Goal: Task Accomplishment & Management: Complete application form

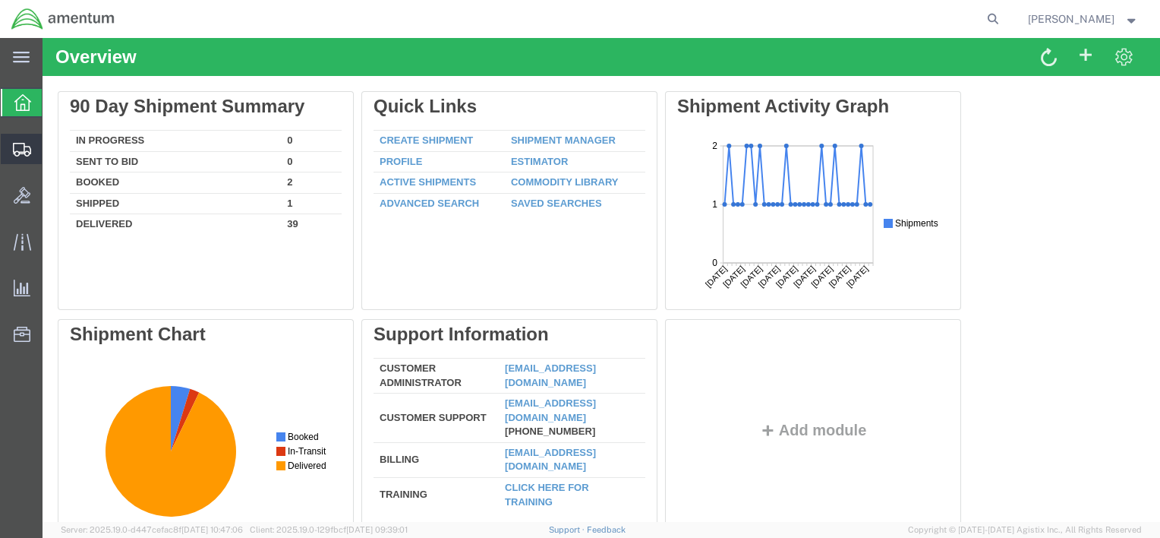
click at [0, 0] on span "Create Shipment" at bounding box center [0, 0] width 0 height 0
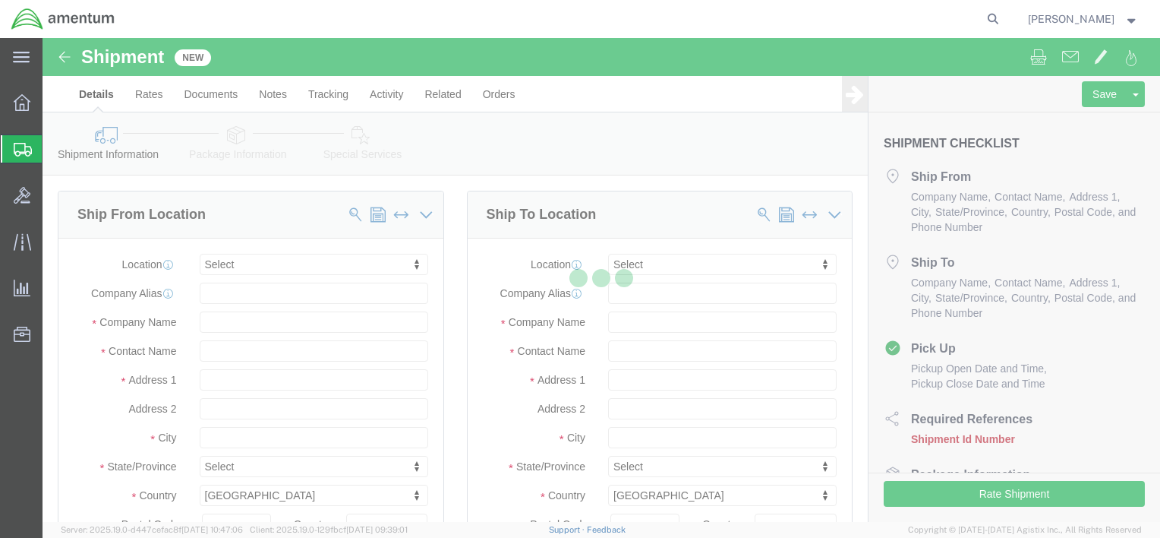
select select
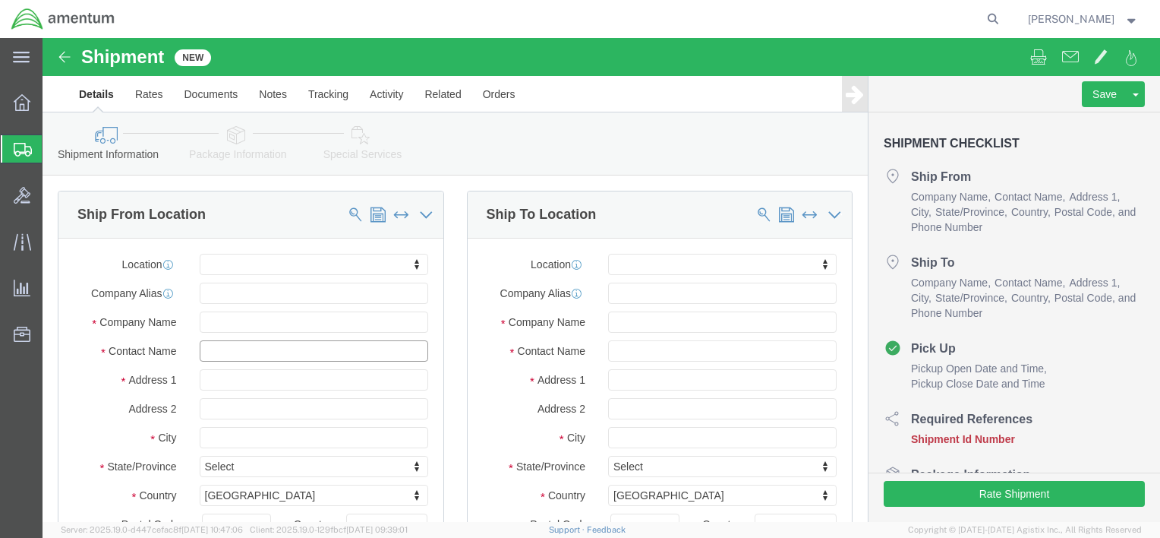
click input "text"
type input "FRA"
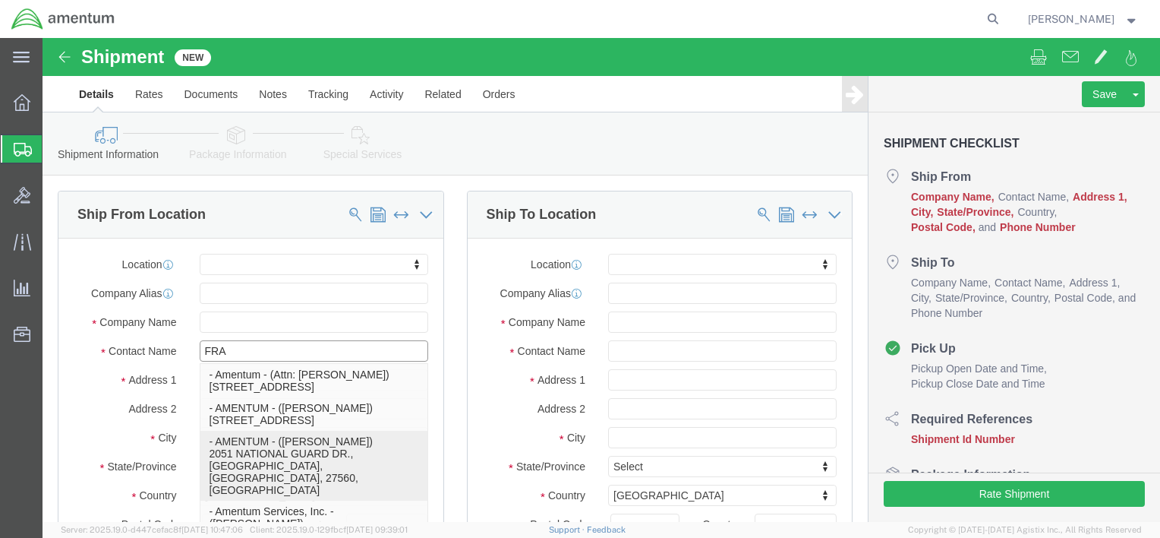
click p "- AMENTUM - ([PERSON_NAME]) [STREET_ADDRESS]"
select select
type input "2051 NATIONAL GUARD DR."
type input "27560"
type input "4698851238"
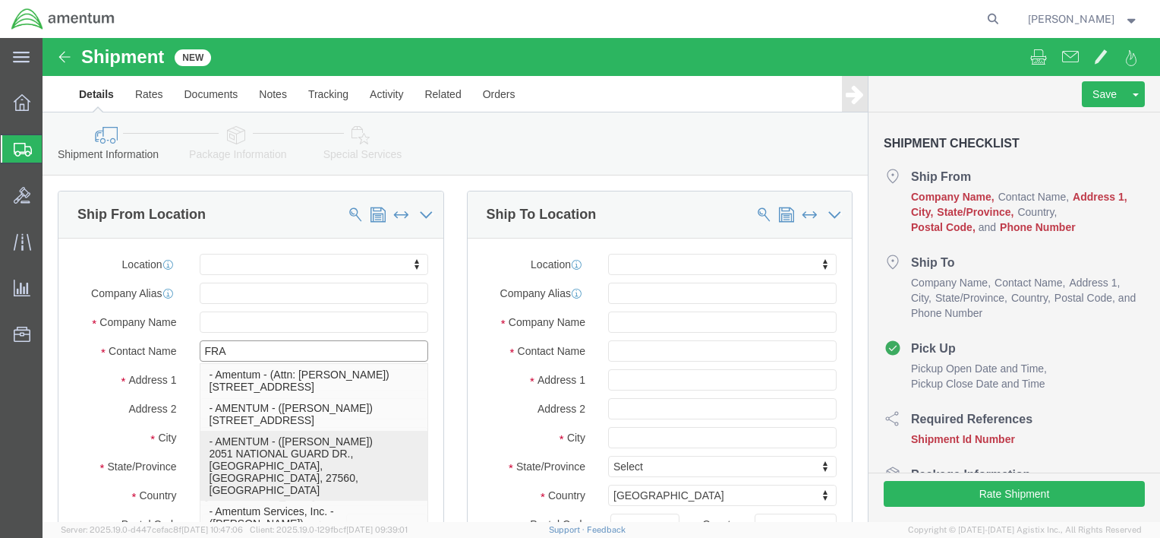
type input "AMENTUM"
type input "[PERSON_NAME]"
type input "MORRISVILLE"
select select "NC"
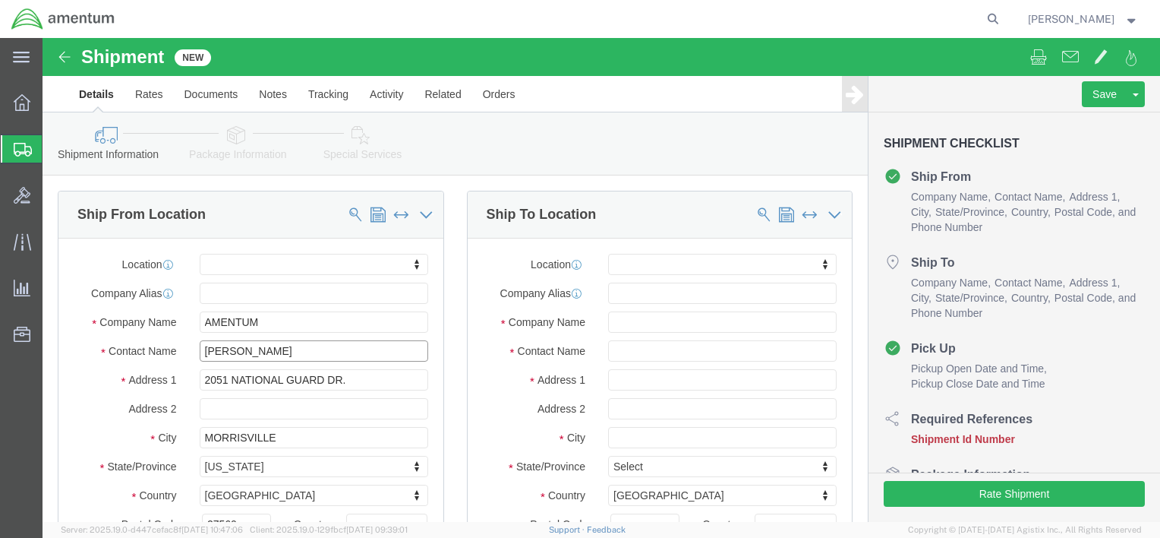
type input "[PERSON_NAME]"
click input "text"
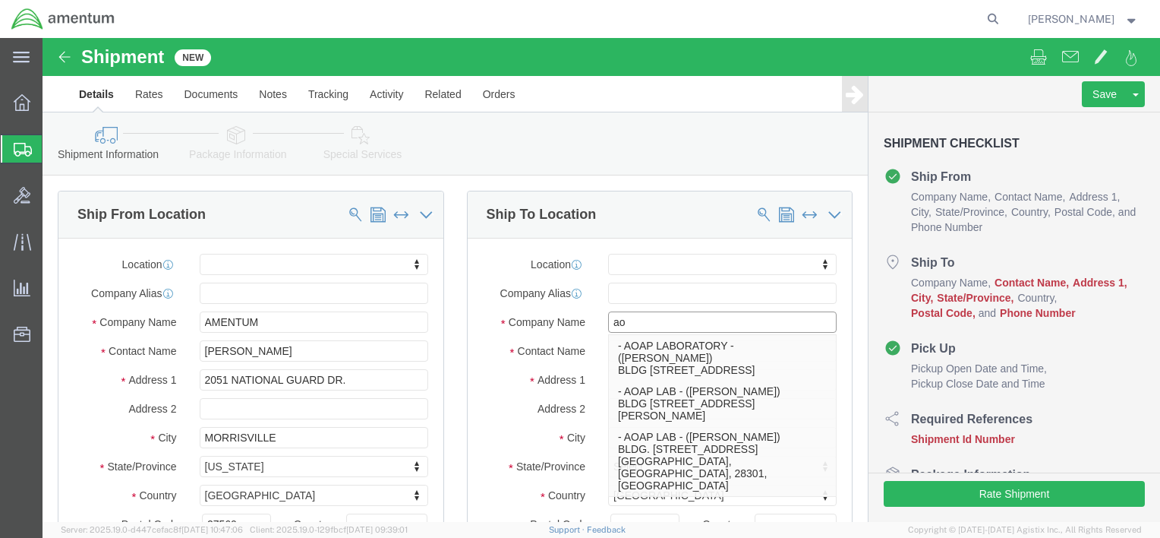
type input "a"
type input "AOAP"
click p "- AOAP LABORATORY - ([PERSON_NAME]) BLDG [STREET_ADDRESS]"
select select
type input "BLDG [STREET_ADDRESS]"
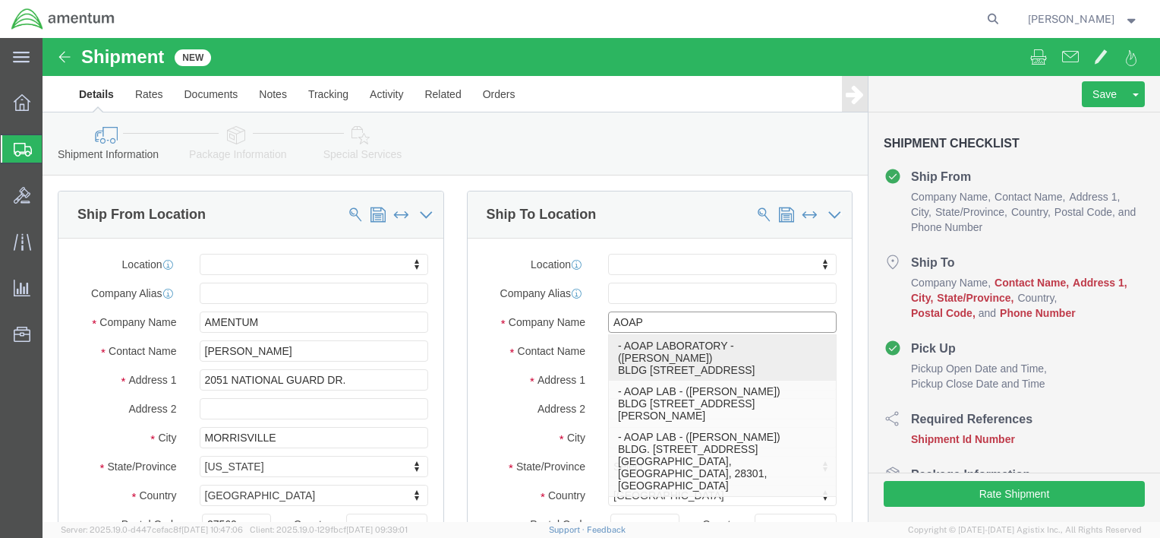
type input "35898"
type input "2569550236"
type input "[EMAIL_ADDRESS][DOMAIN_NAME]"
checkbox input "true"
type input "AOAP LABORATORY"
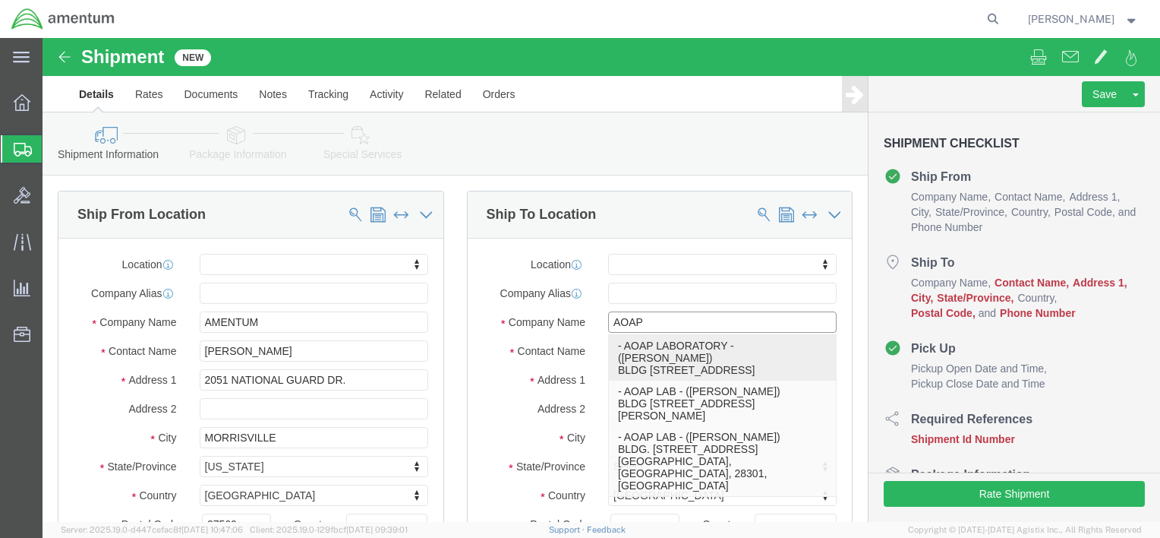
type input "[PERSON_NAME]"
type input "REDSTONE ARSENAL"
select select "AL"
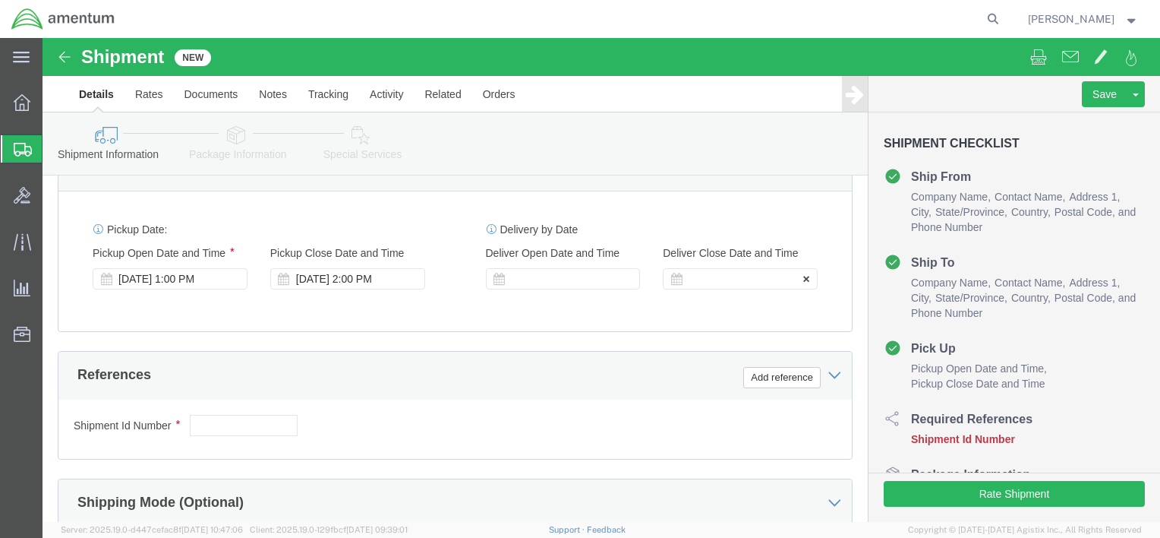
scroll to position [683, 0]
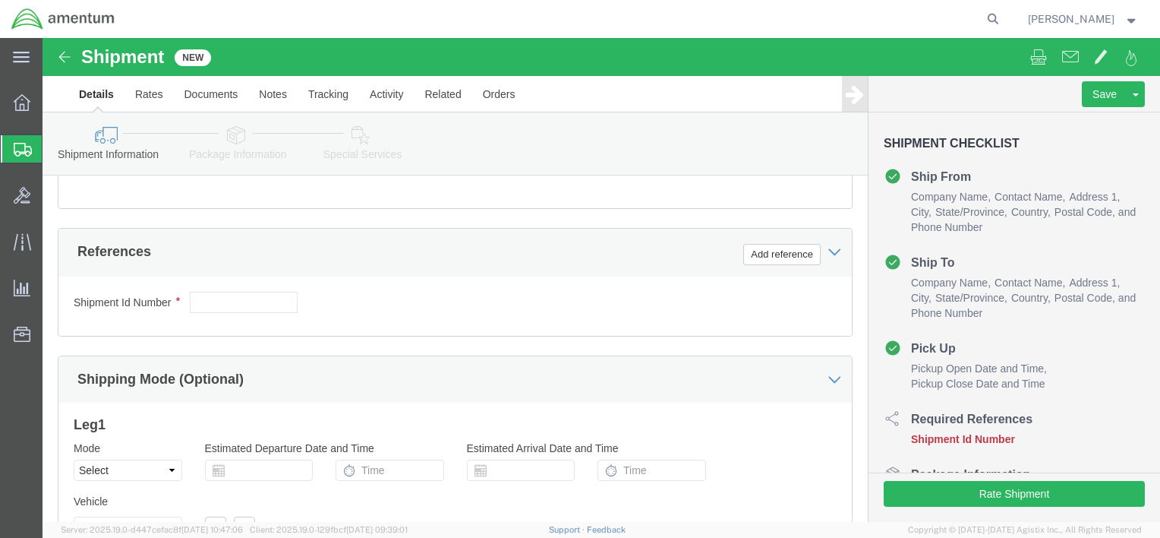
type input "AOAP LABORATORY"
click input "text"
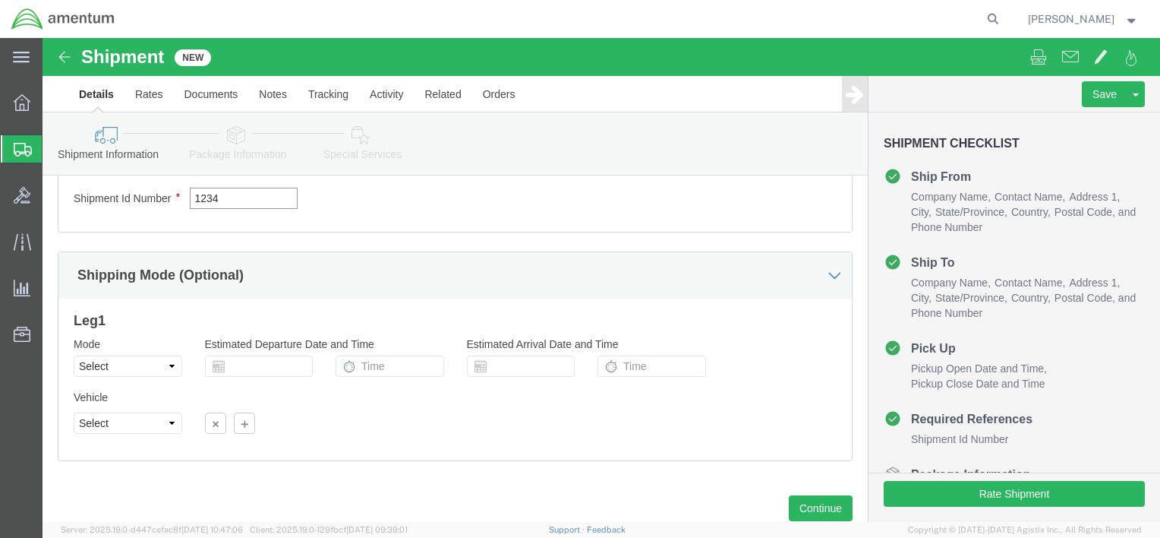
scroll to position [833, 0]
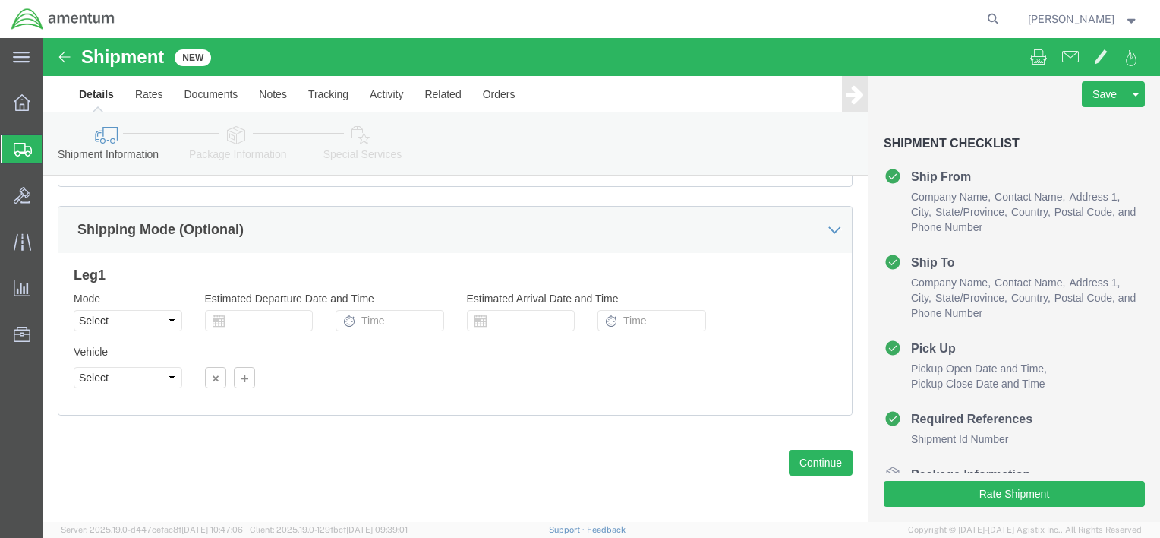
type input "1234"
click select "Select Air Less than Truckload Multi-Leg Ocean Freight Rail Small Parcel Truckl…"
click button "Continue"
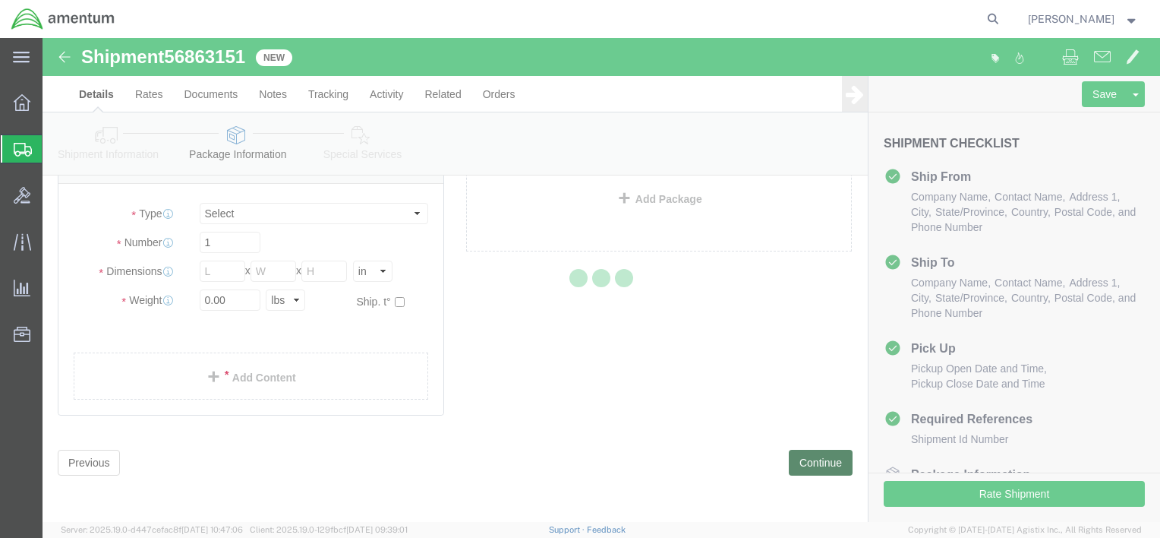
scroll to position [28, 0]
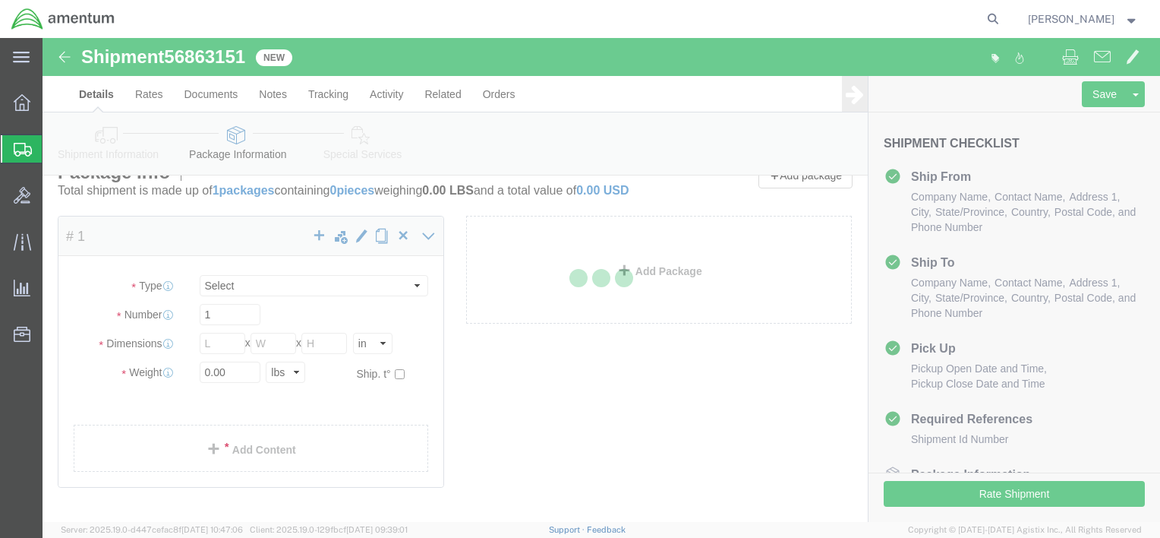
select select "CBOX"
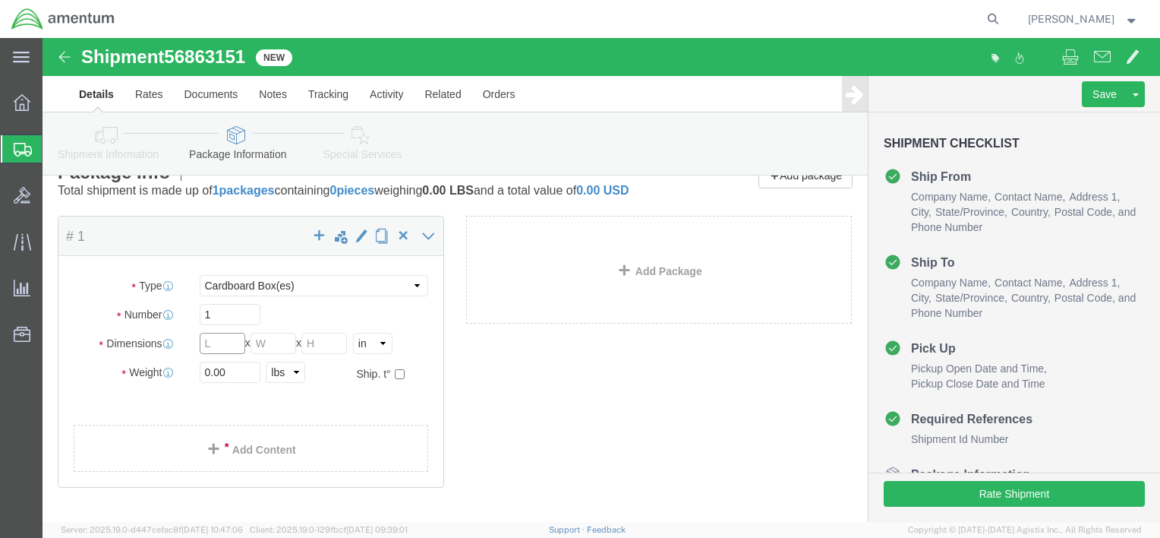
click input "text"
type input "8"
click input "text"
type input "6"
click input "text"
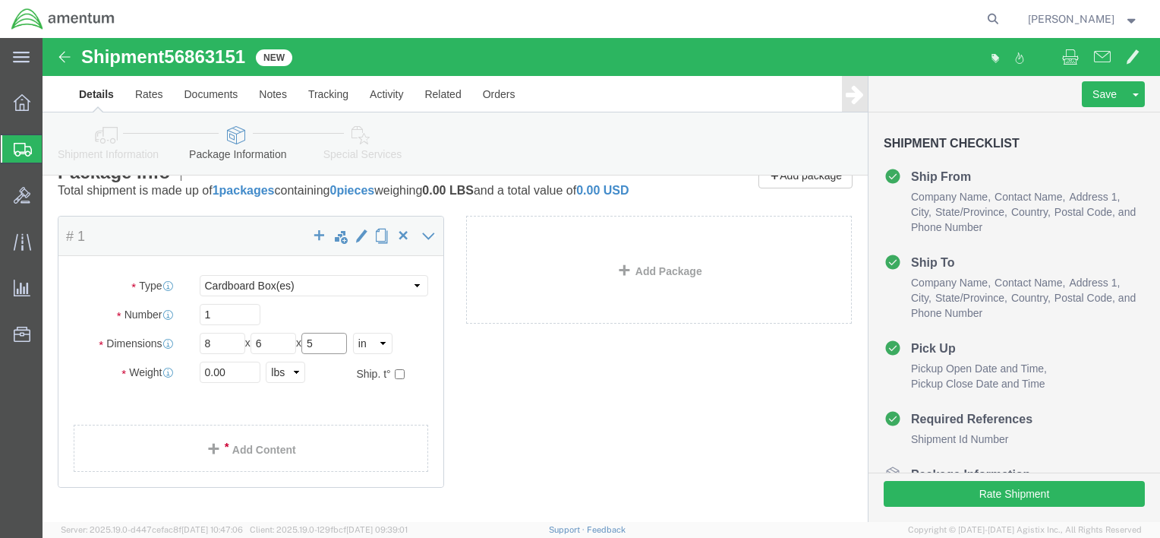
type input "5"
click input "0.00"
type input "1.00"
click link "Add Content"
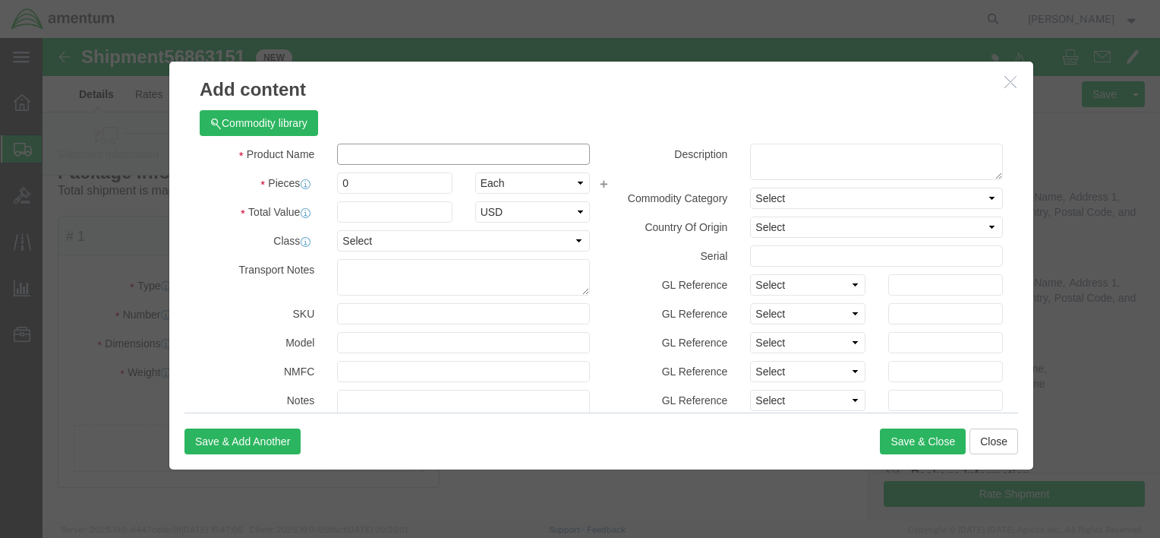
click input "text"
type input "AIRCRAFT PARTS"
type input "300.00"
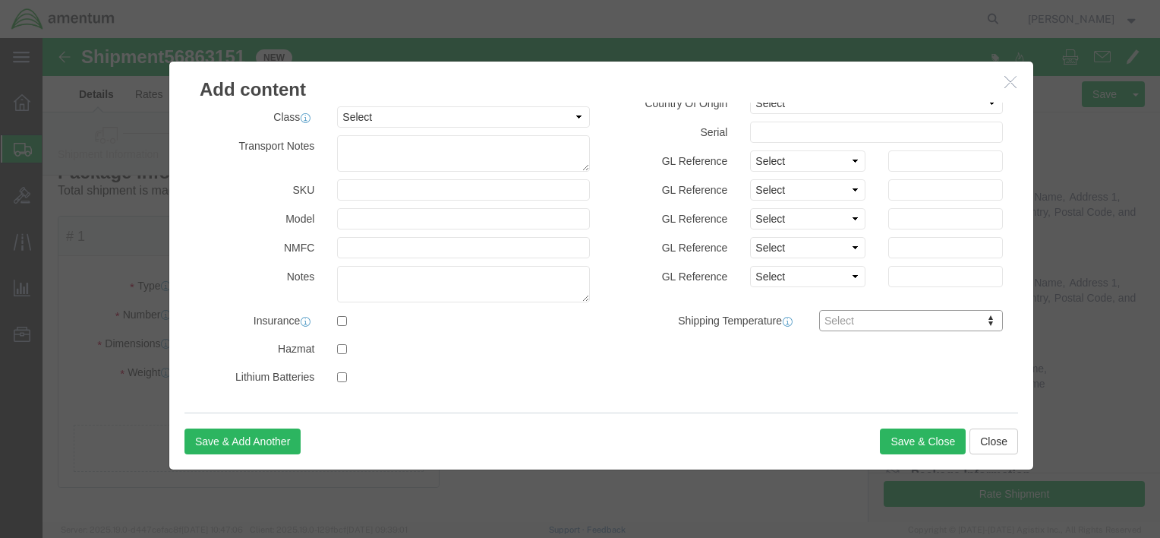
scroll to position [0, 0]
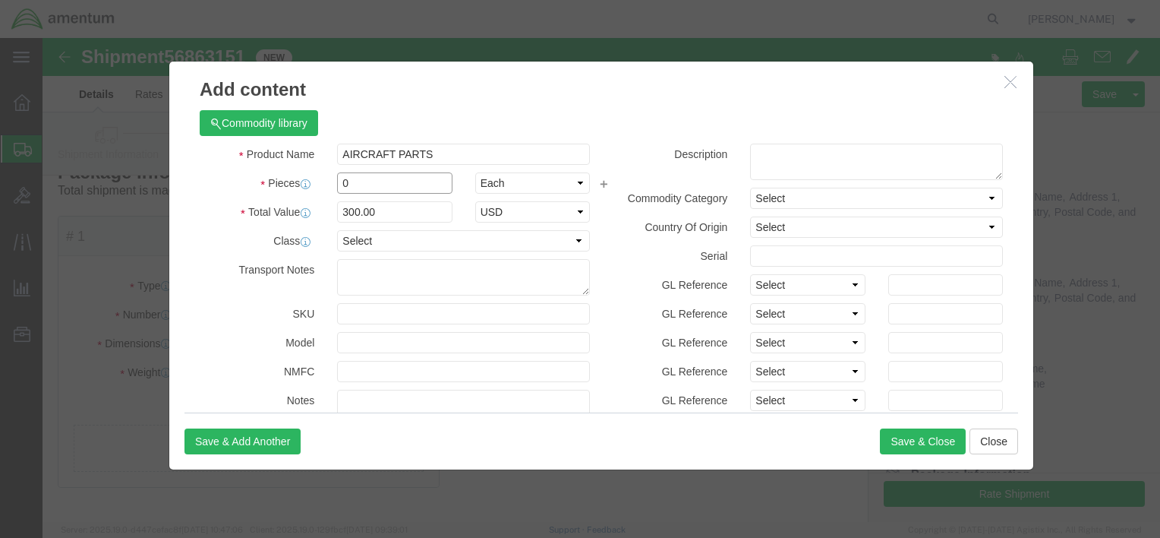
click input "0"
type input "1"
type input "300"
click label "Transport Notes"
click button "Save & Close"
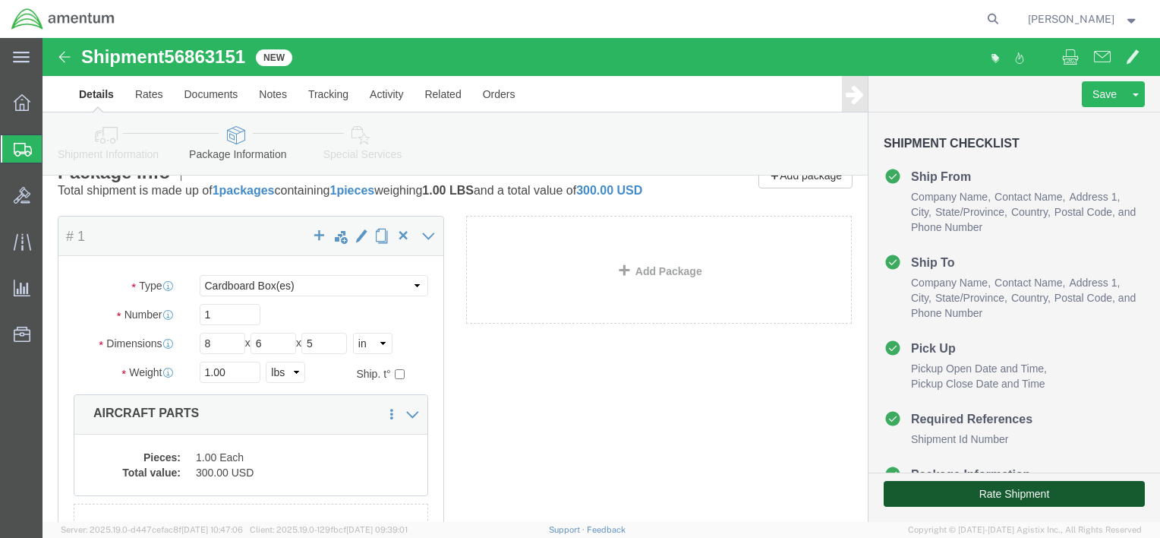
click button "Rate Shipment"
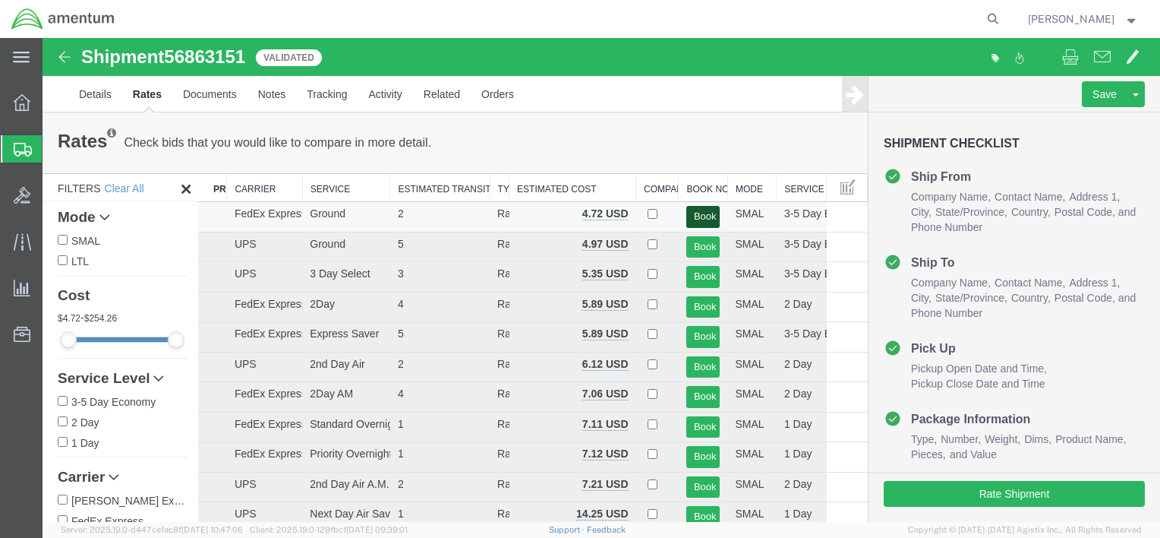
click at [697, 219] on button "Book" at bounding box center [703, 217] width 34 height 22
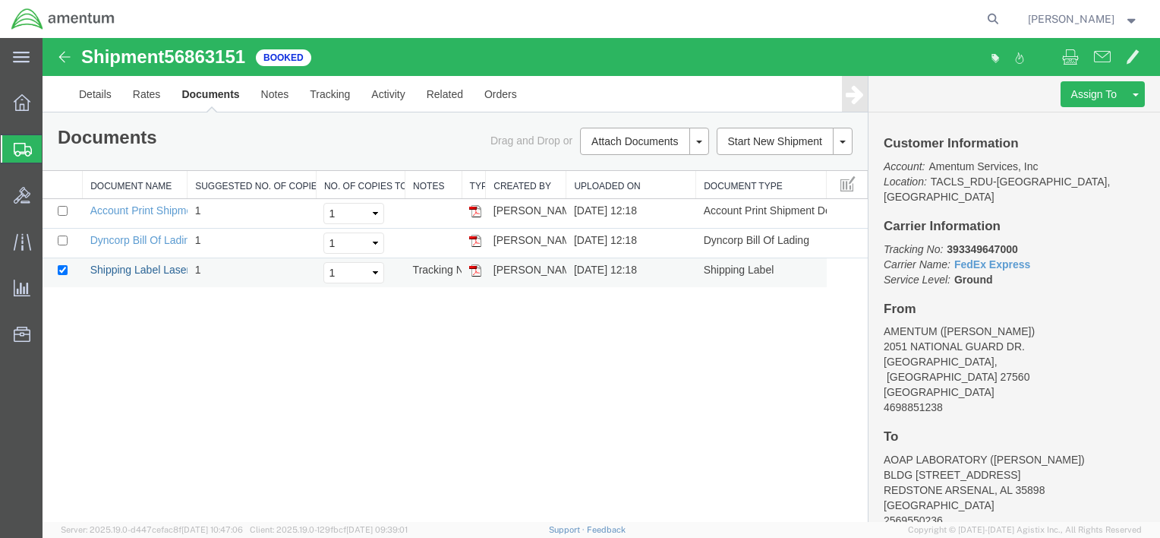
drag, startPoint x: 158, startPoint y: 265, endPoint x: 301, endPoint y: 264, distance: 143.5
click at [158, 265] on link "Shipping Label Laser" at bounding box center [140, 269] width 100 height 12
click at [105, 99] on link "Details" at bounding box center [95, 94] width 54 height 36
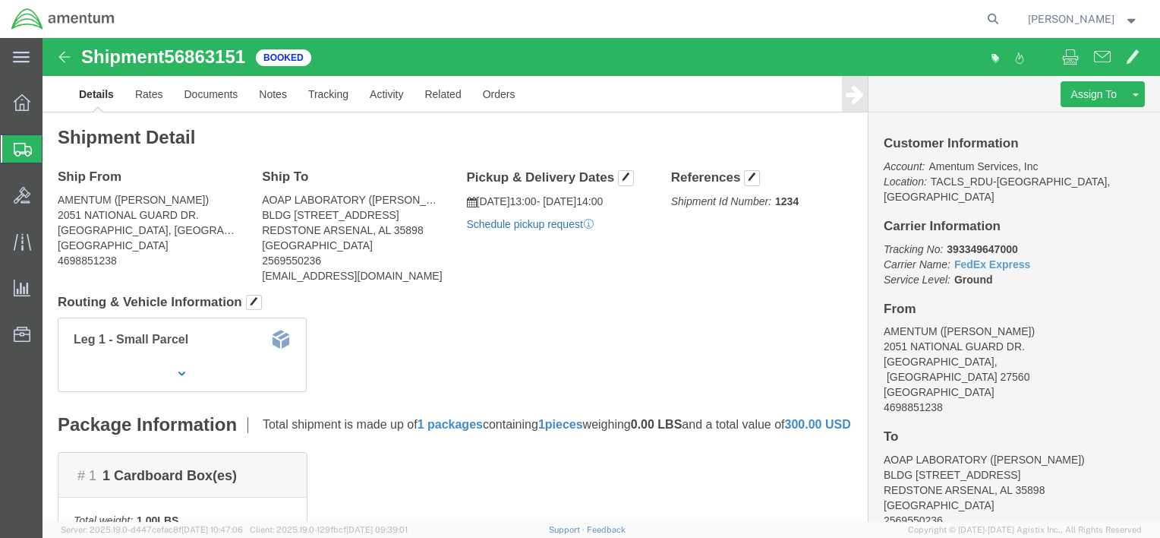
drag, startPoint x: 489, startPoint y: 238, endPoint x: 446, endPoint y: 200, distance: 57.0
click link "Schedule pickup request"
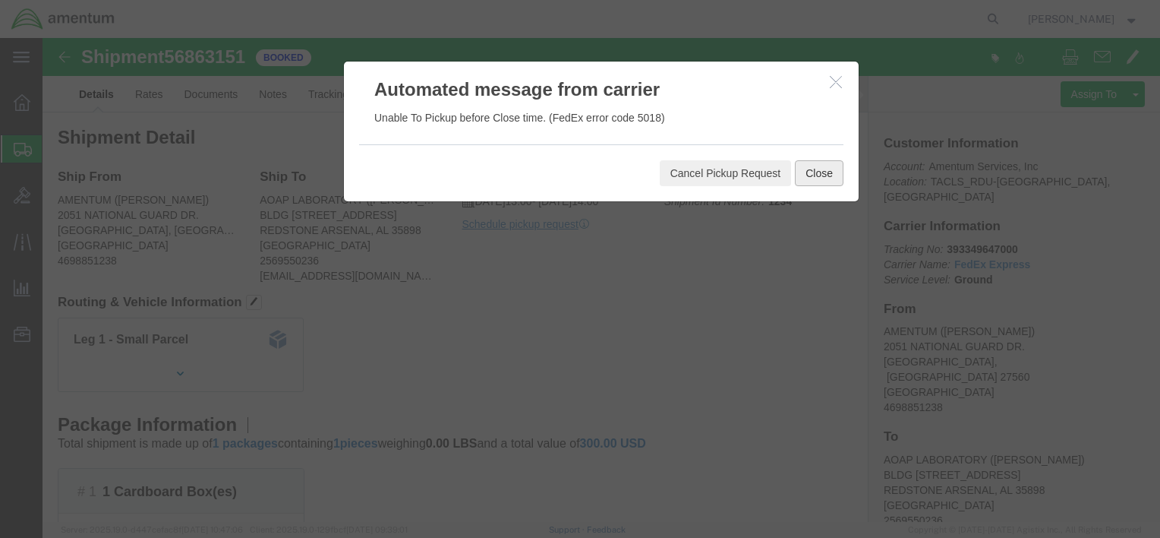
click button "Close"
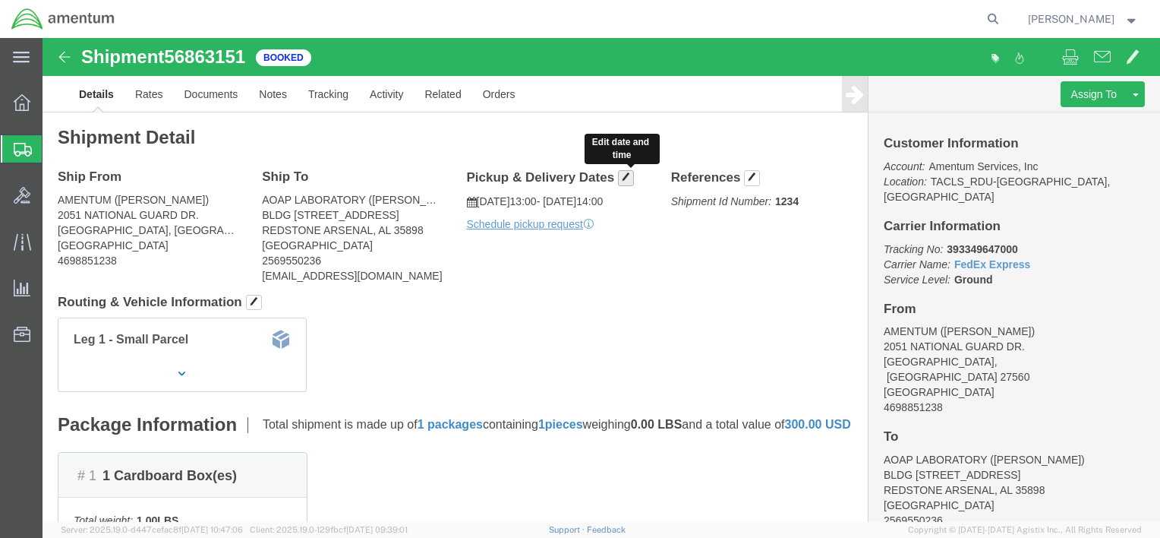
click span "button"
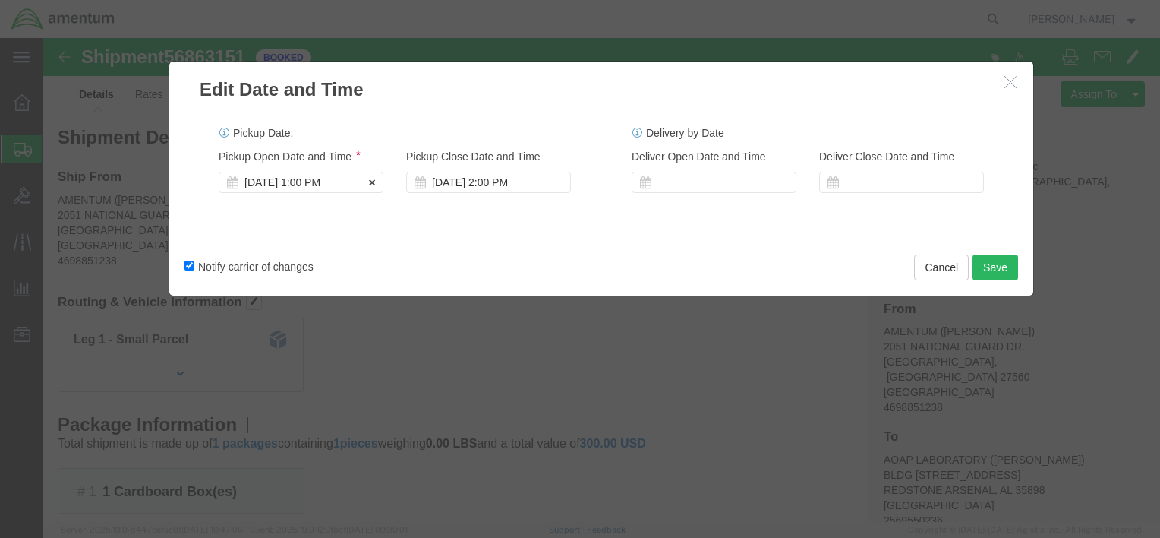
click div "[DATE] 1:00 PM"
click div "[DATE] 2:00 PM"
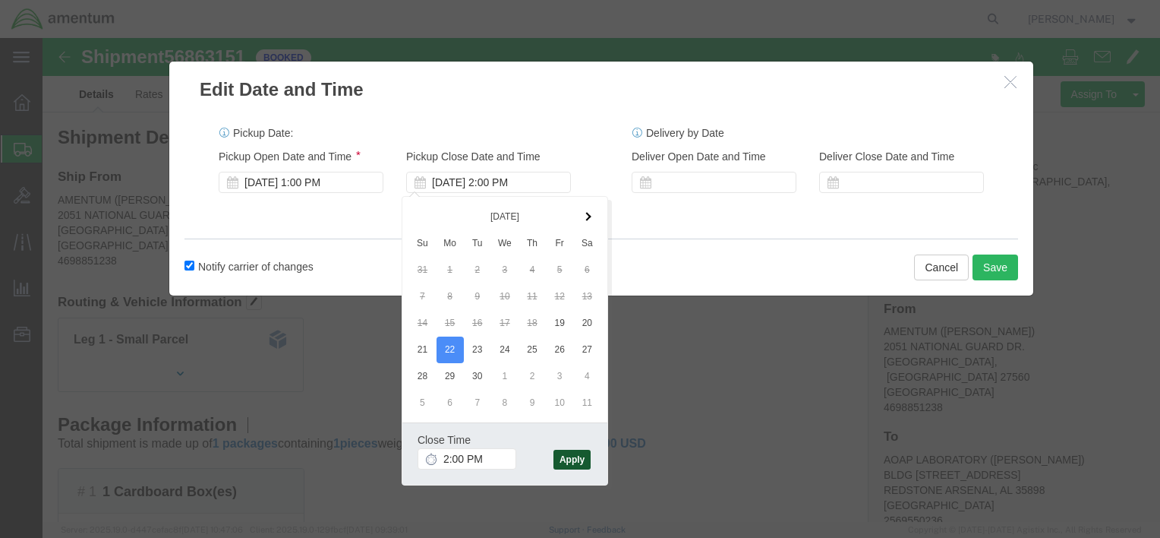
click button "Apply"
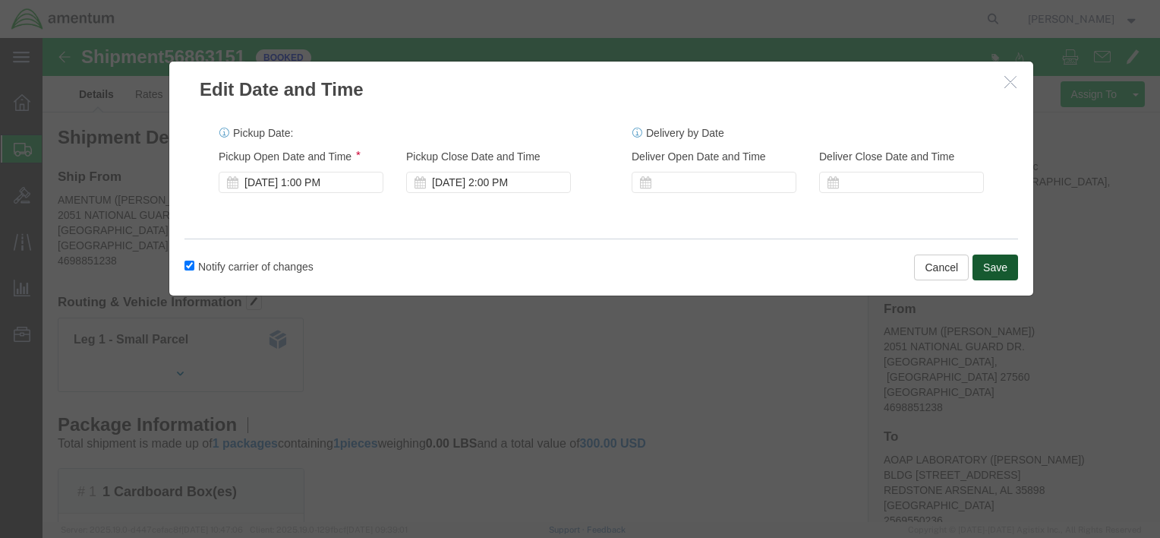
click button "Save"
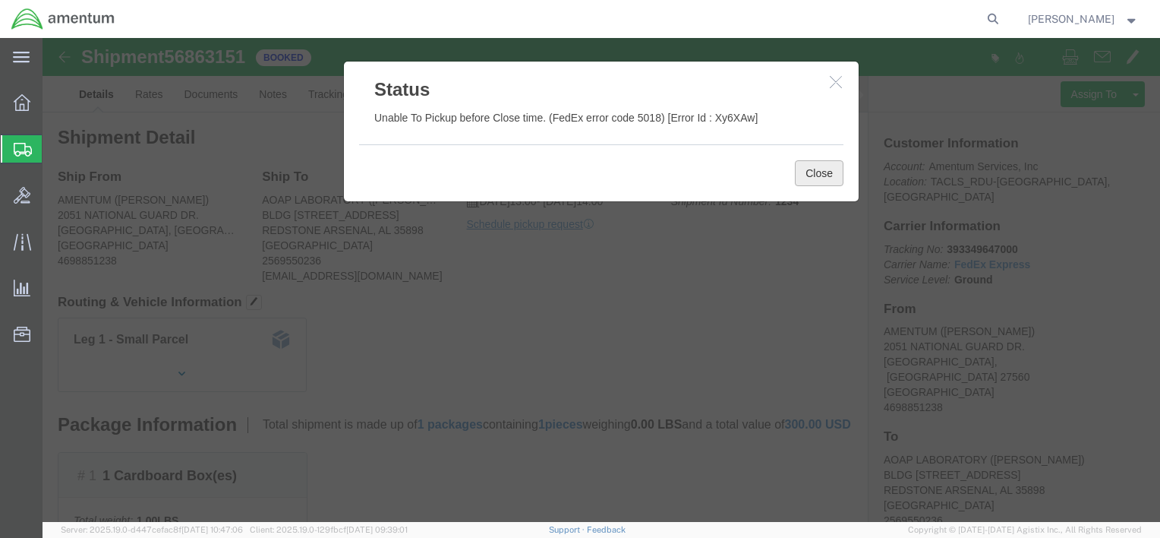
click button "Close"
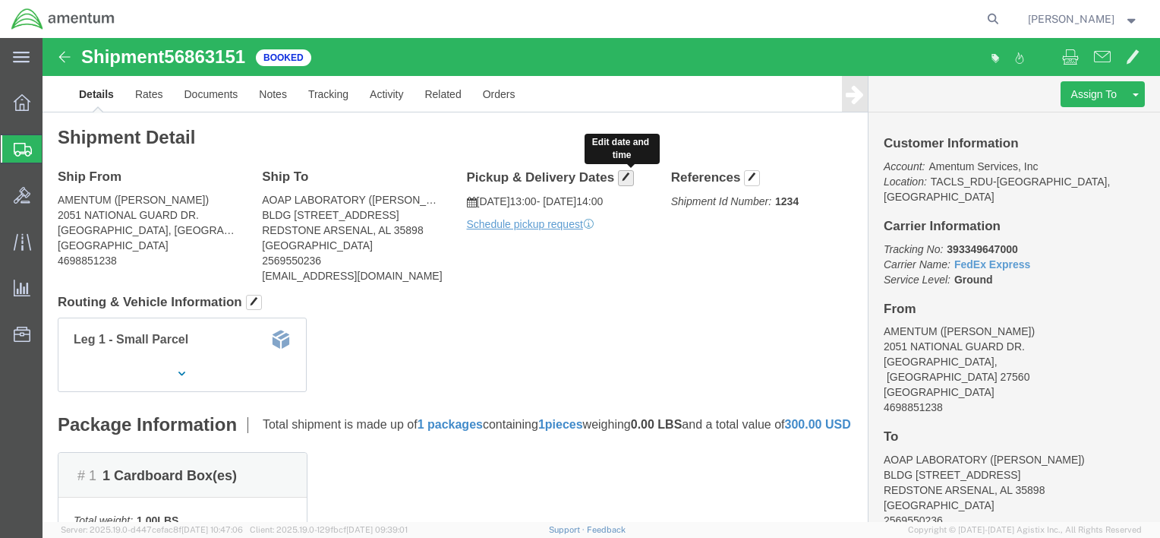
click button "button"
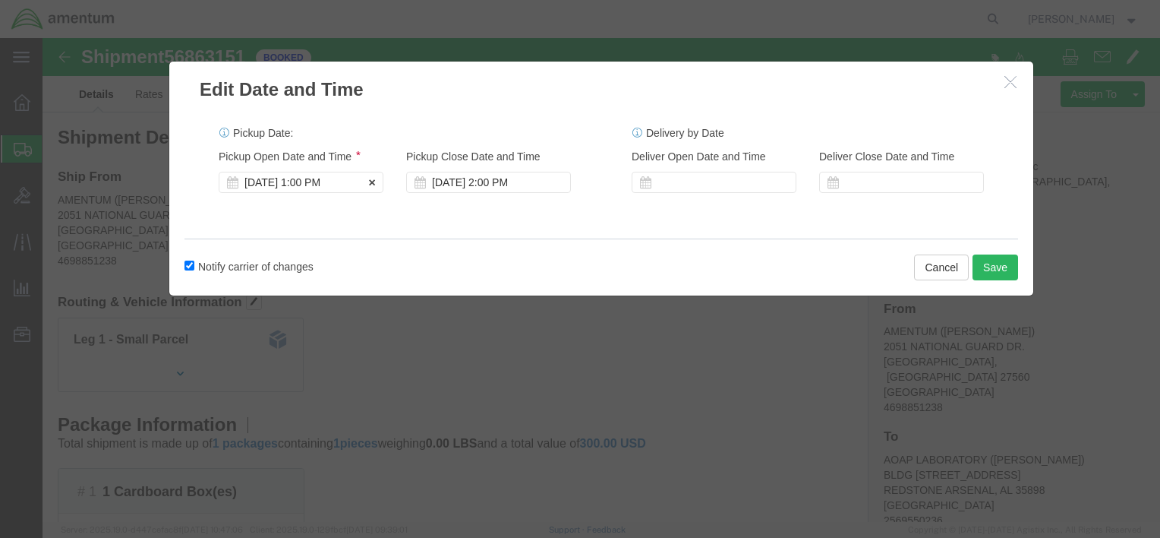
click div "[DATE] 1:00 PM"
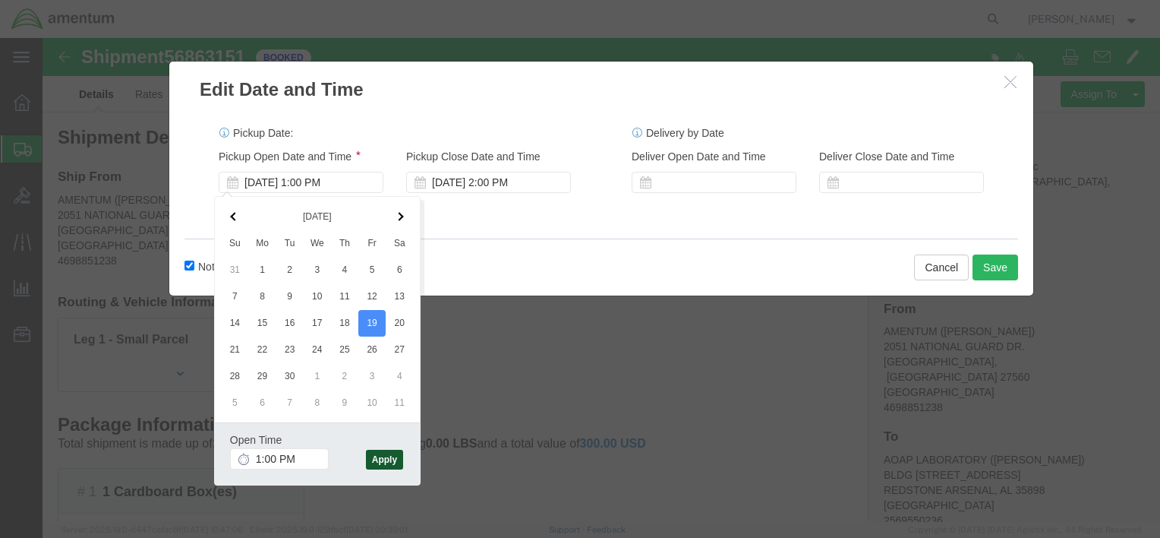
click button "Apply"
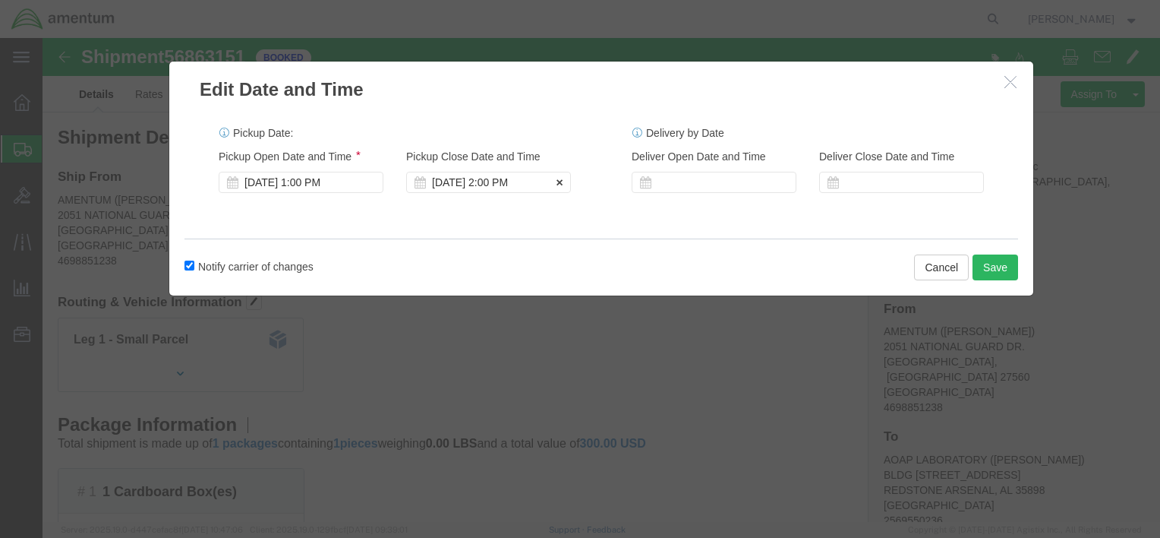
click div "[DATE] 2:00 PM"
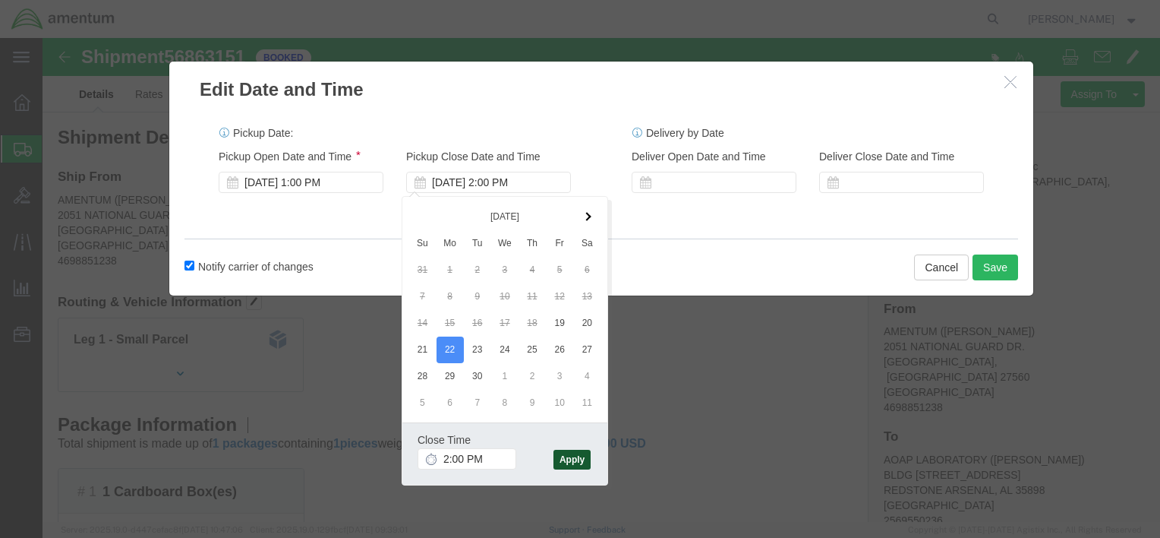
click button "Apply"
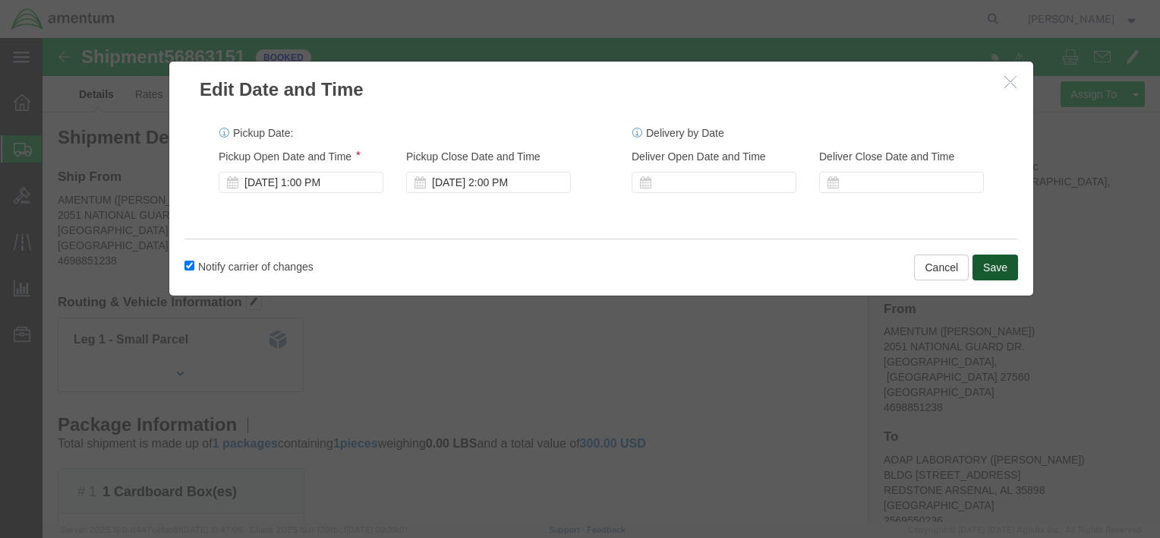
click button "Save"
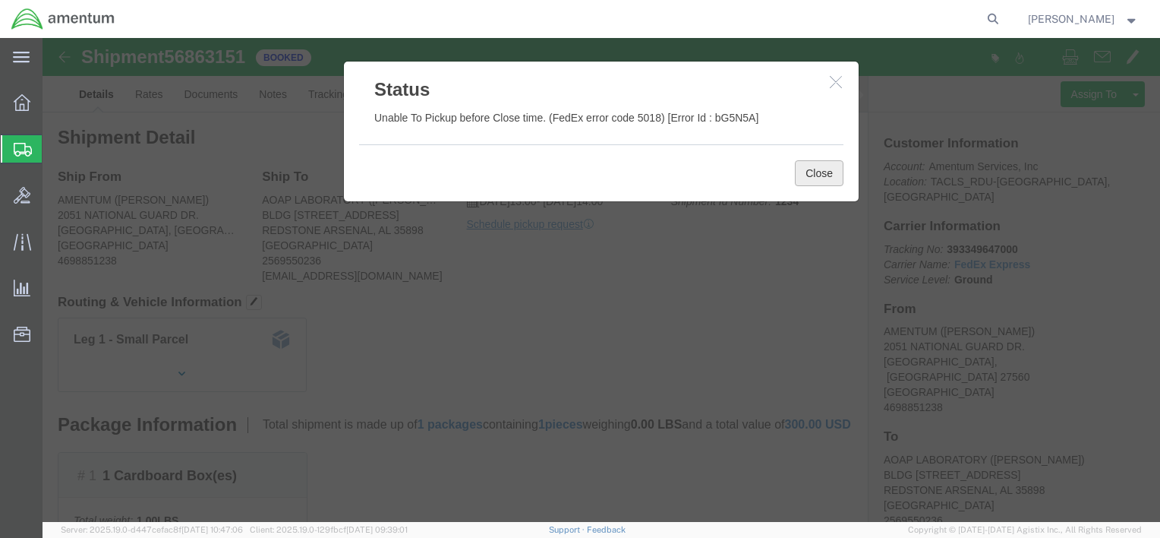
click button "Close"
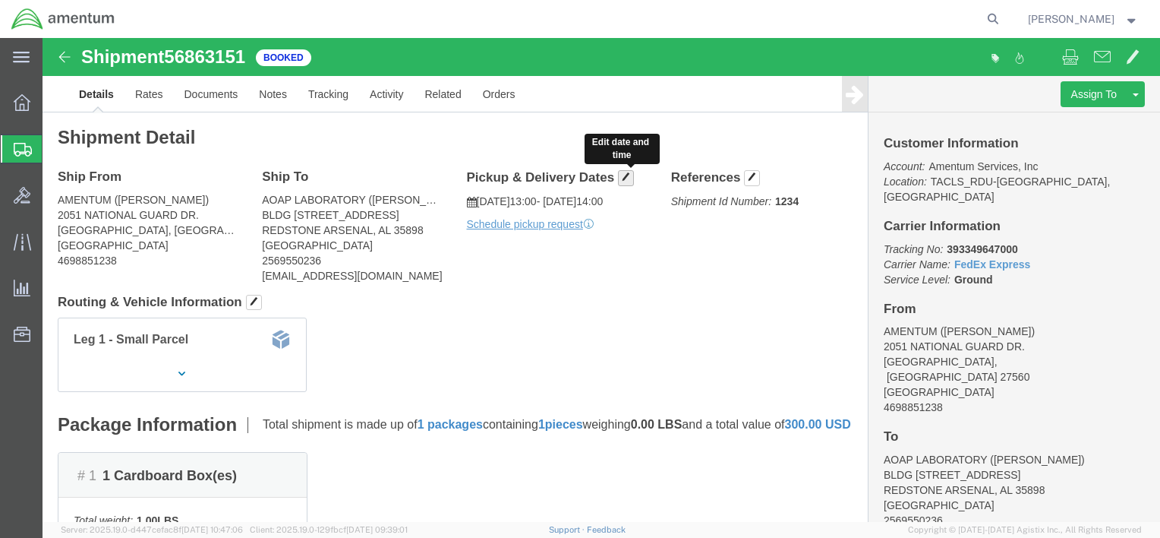
click span "button"
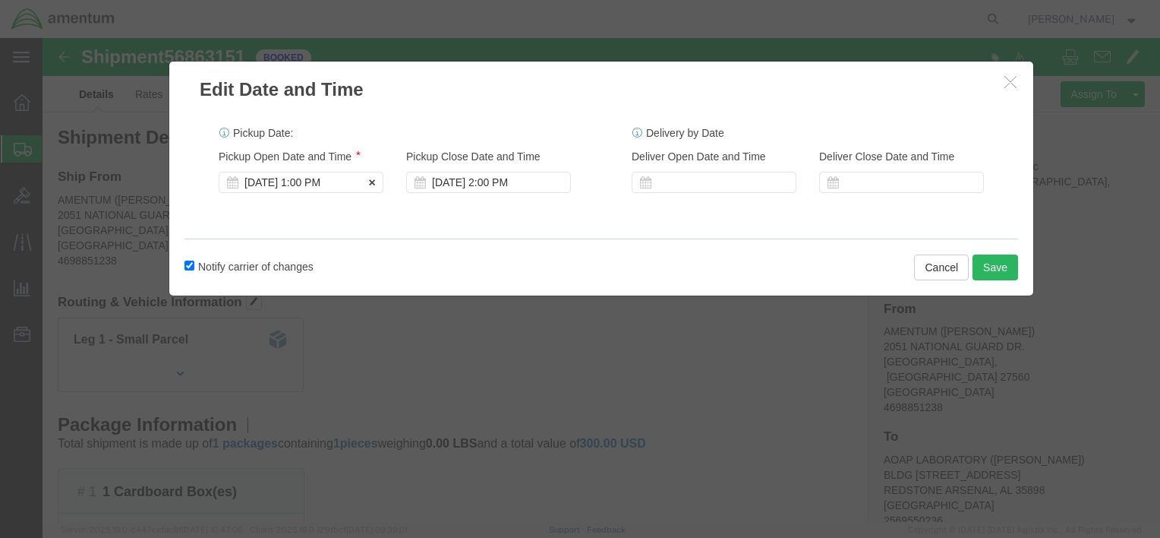
click div "[DATE] 1:00 PM"
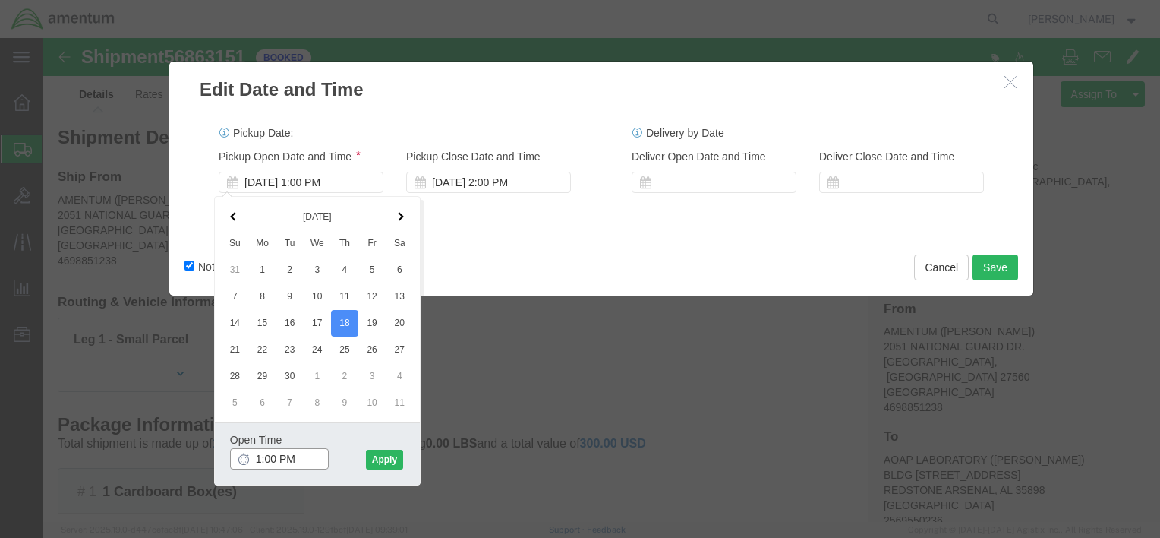
type input "5:00 PM"
click button "Apply"
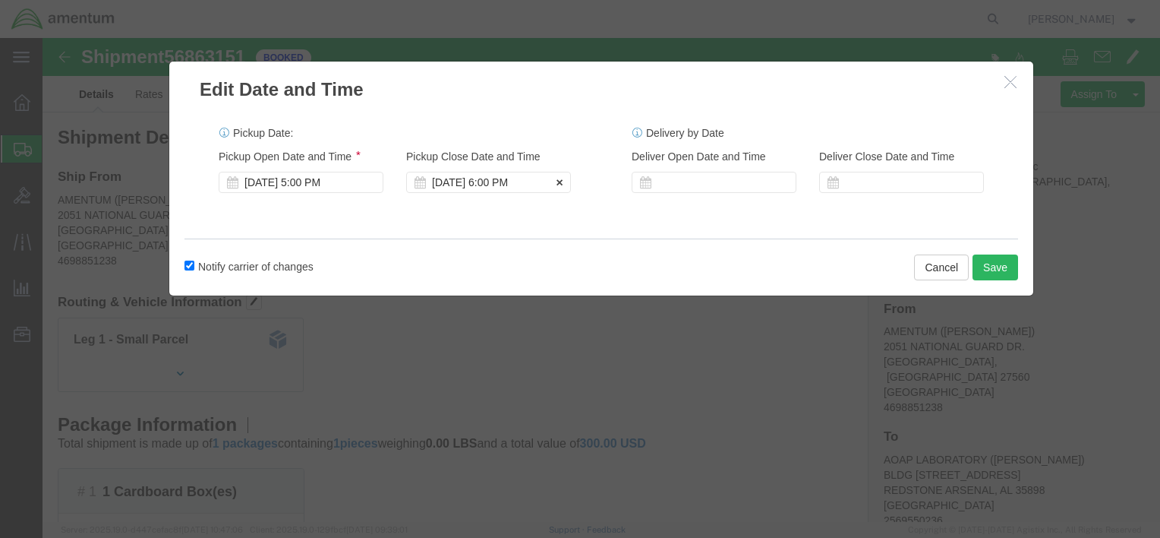
click div "[DATE] 6:00 PM"
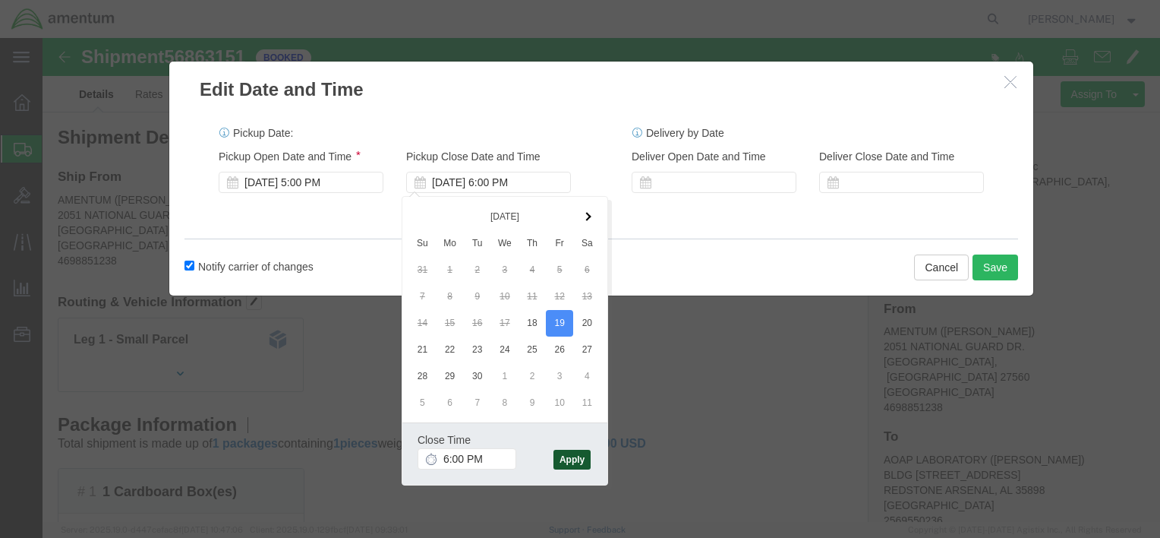
click button "Apply"
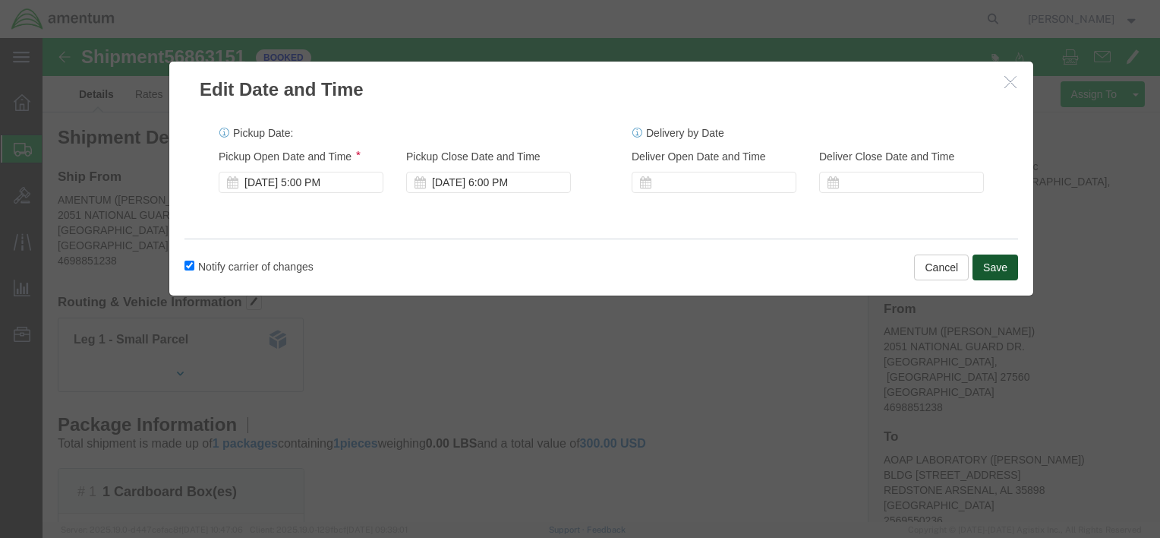
click button "Save"
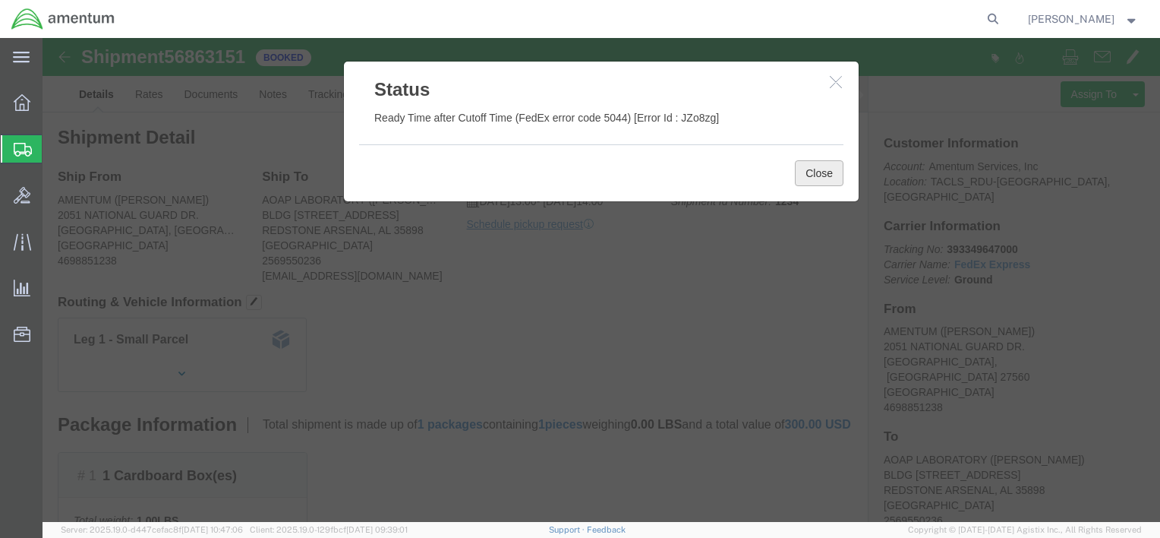
click button "Close"
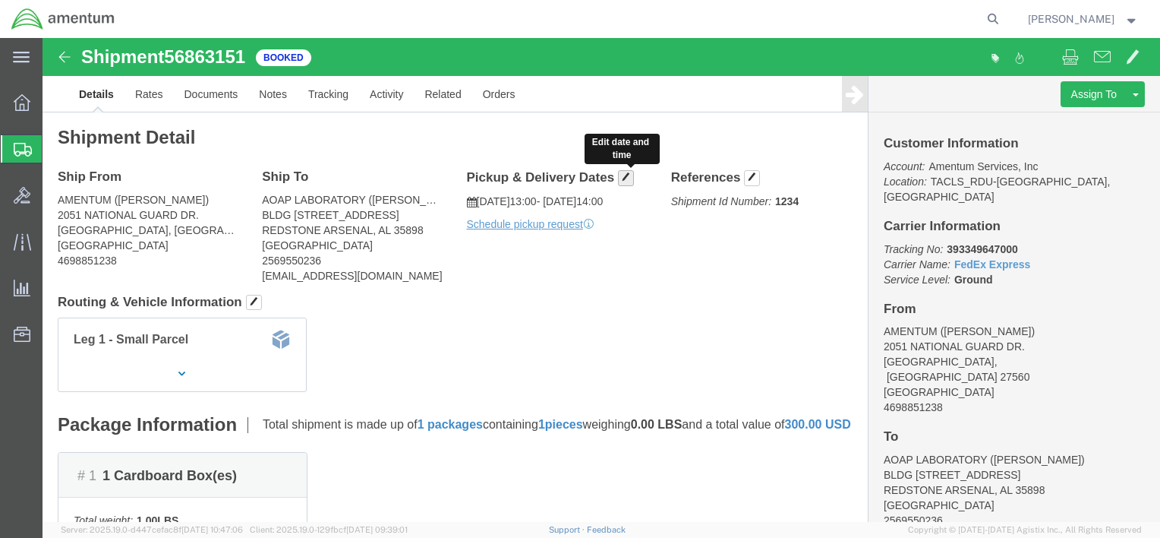
click button "button"
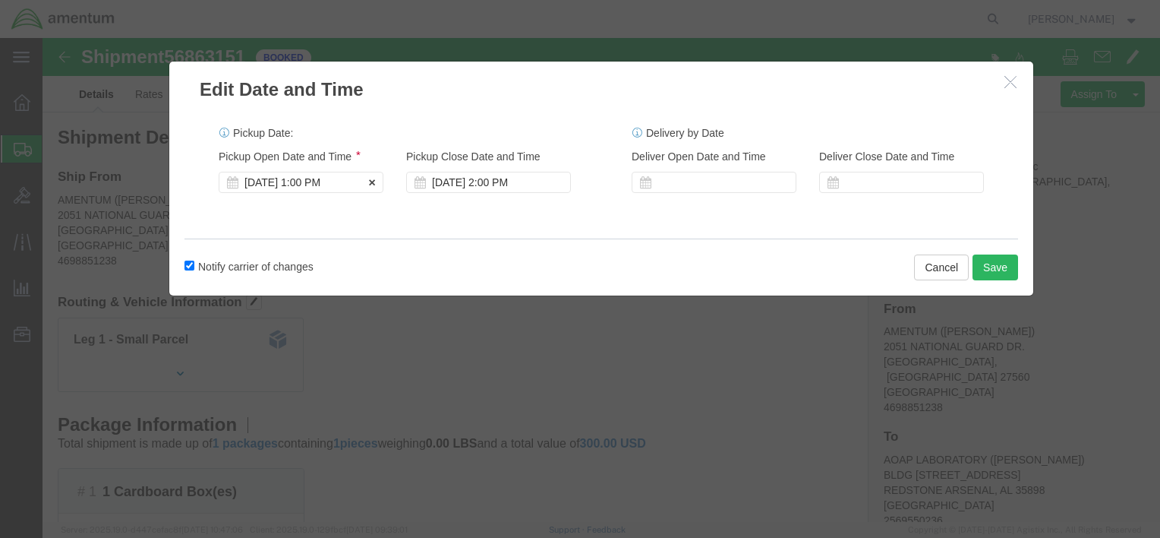
click div "[DATE] 1:00 PM"
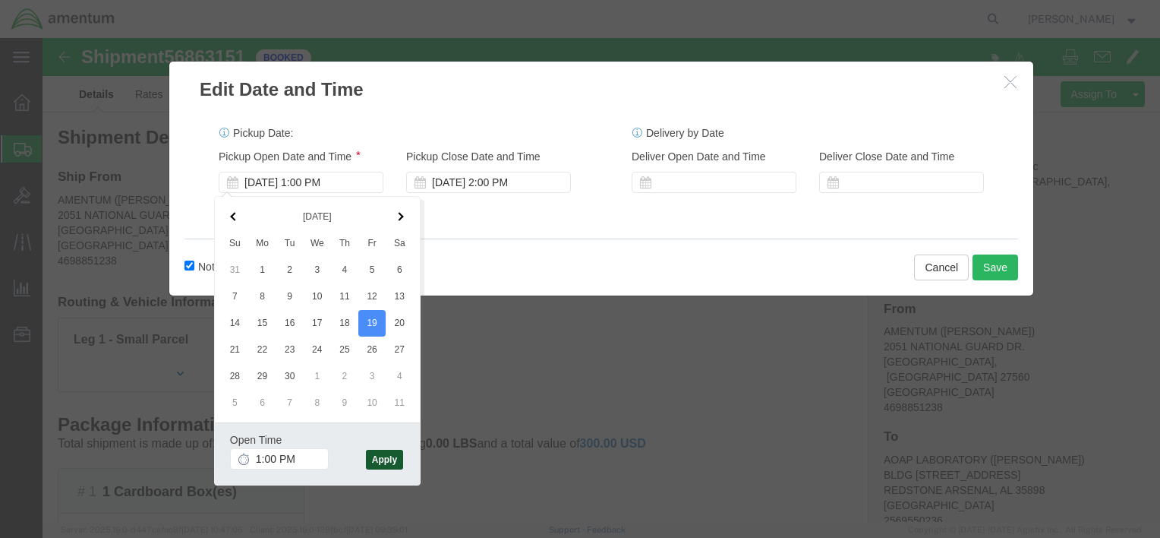
click button "Apply"
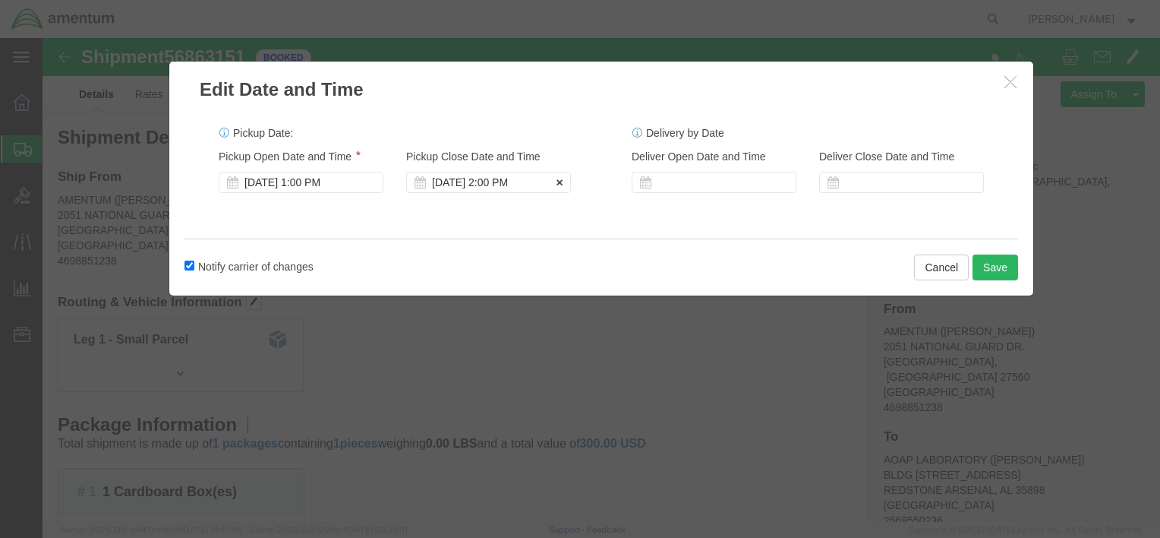
click div "[DATE] 2:00 PM"
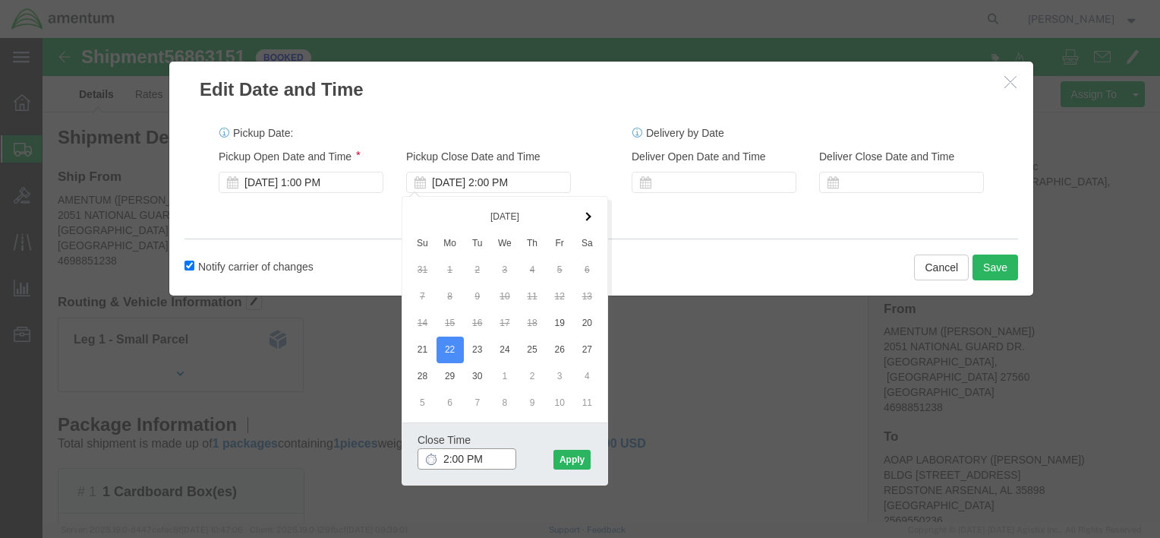
click input "2:00 PM"
type input "5:00 PM"
click button "Apply"
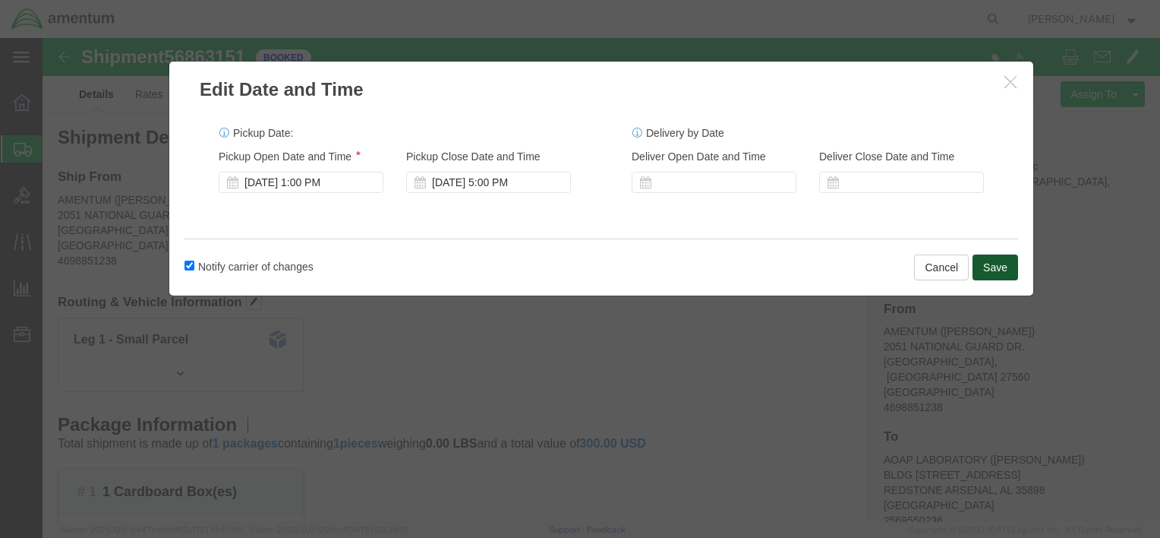
click button "Save"
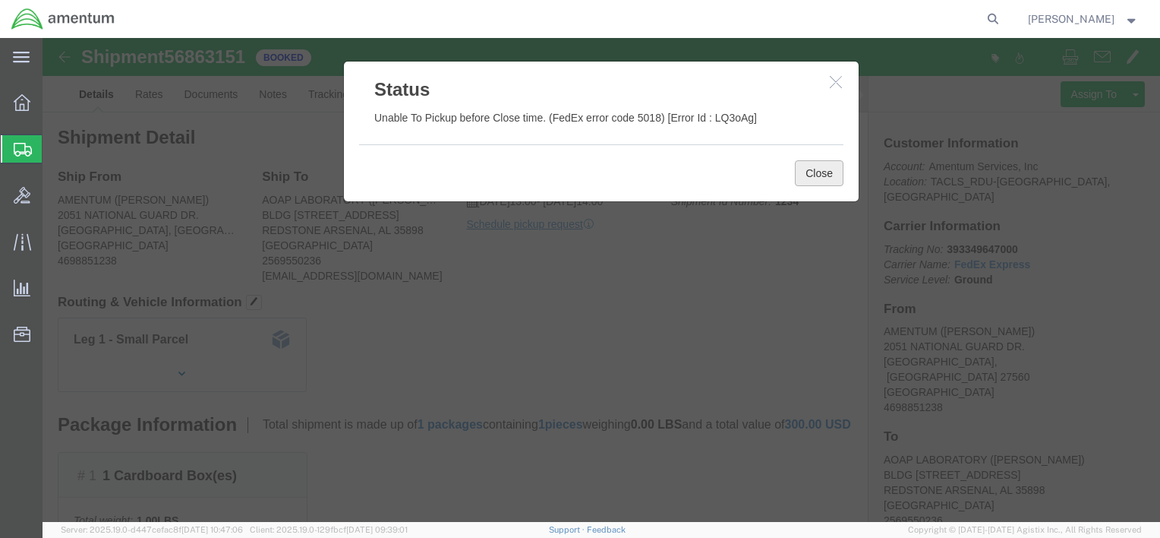
drag, startPoint x: 814, startPoint y: 182, endPoint x: 771, endPoint y: 143, distance: 57.5
click button "Close"
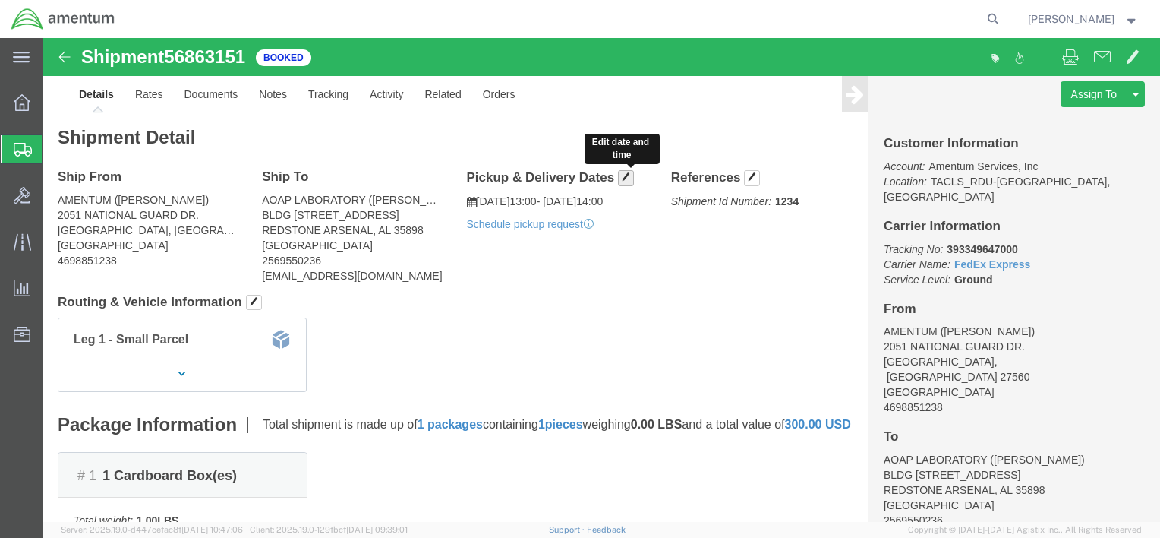
click span "button"
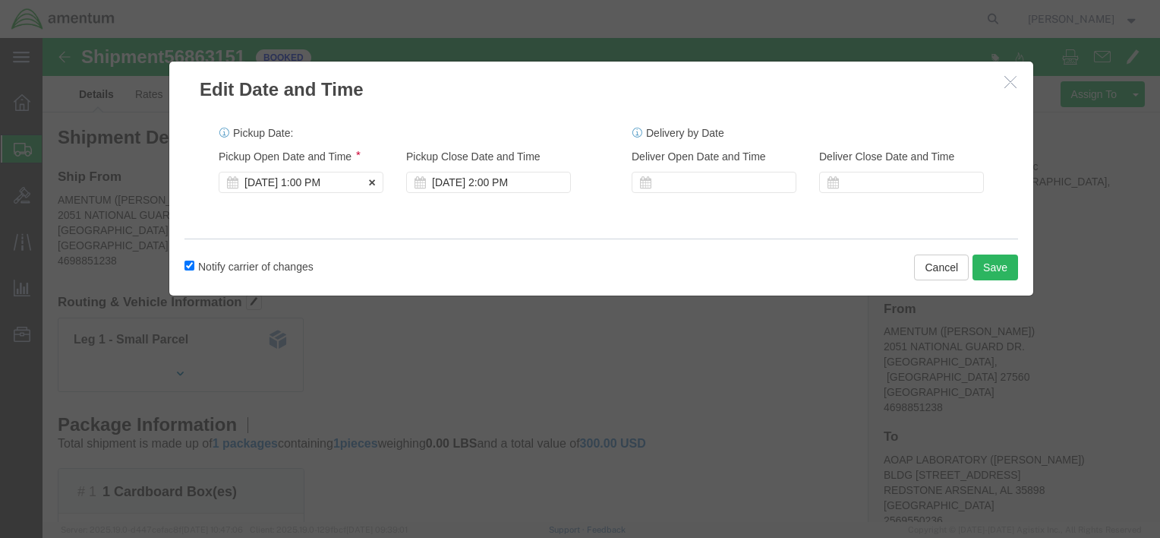
click div "[DATE] 1:00 PM"
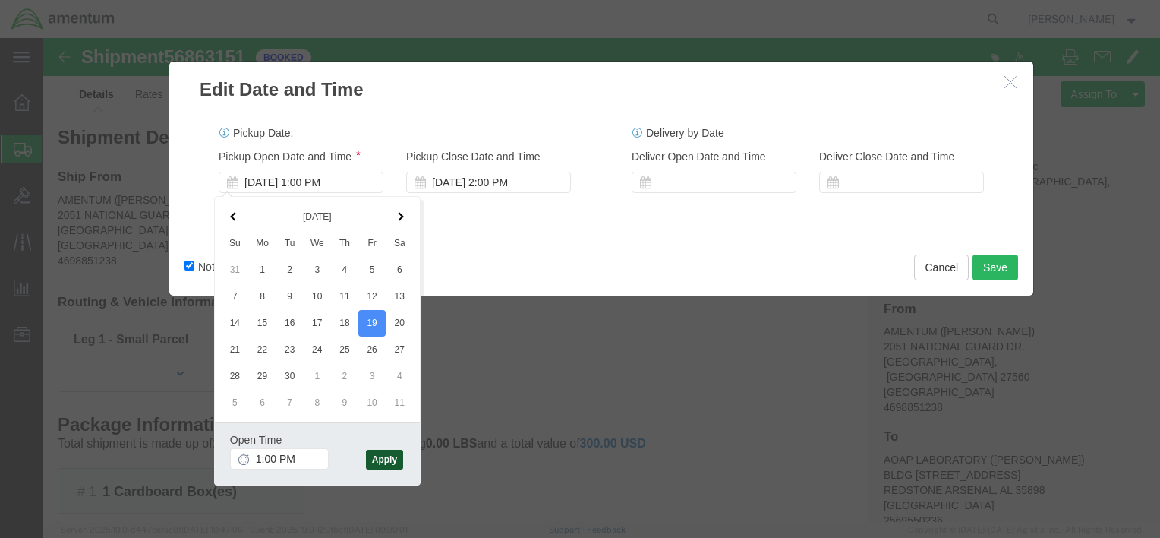
click button "Apply"
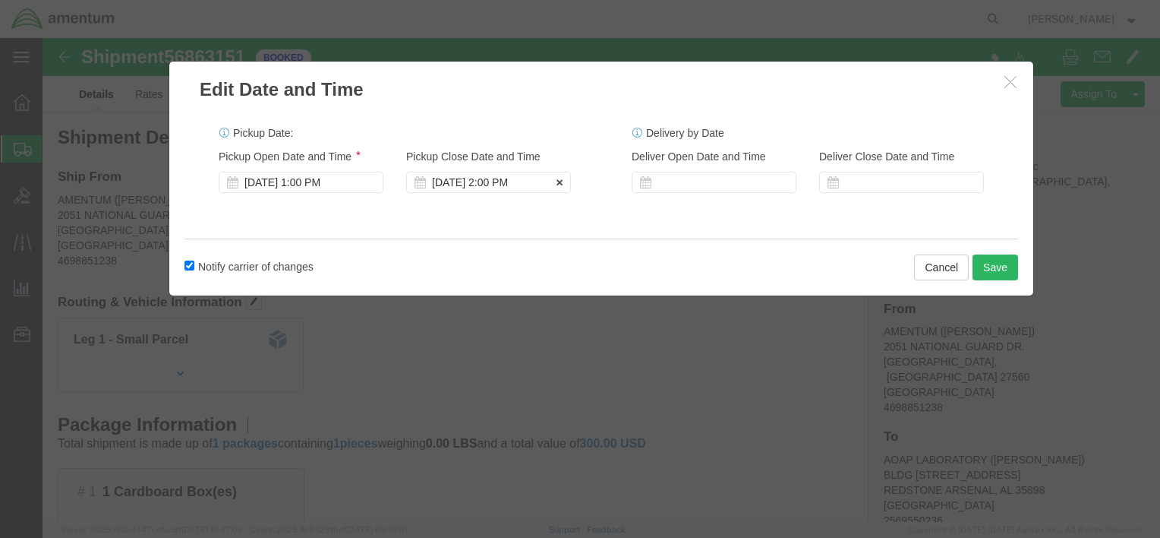
click div "[DATE] 2:00 PM"
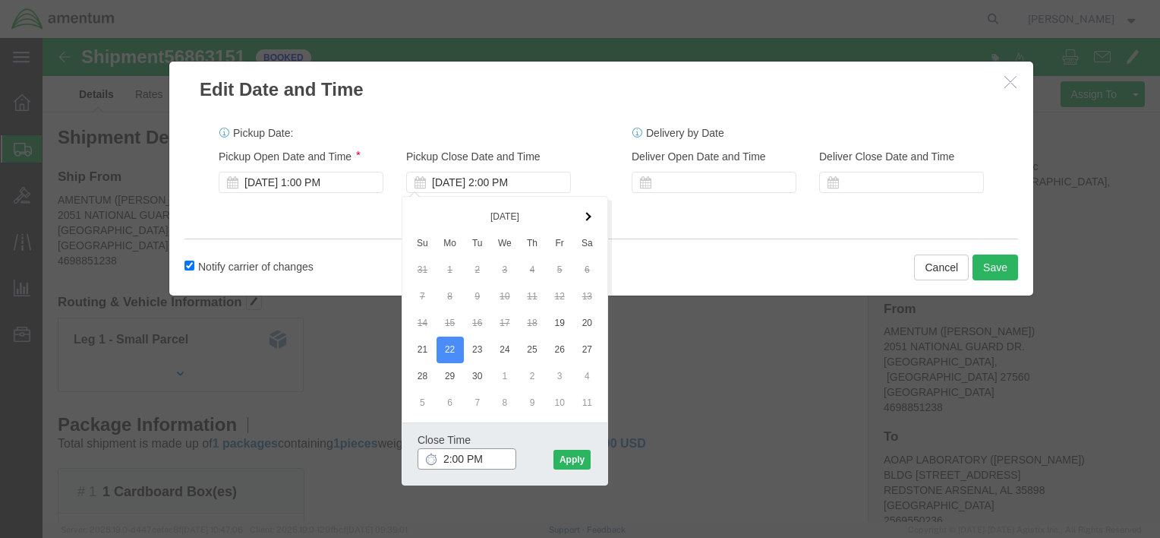
click input "2:00 PM"
type input "7:00 PM"
click button "Apply"
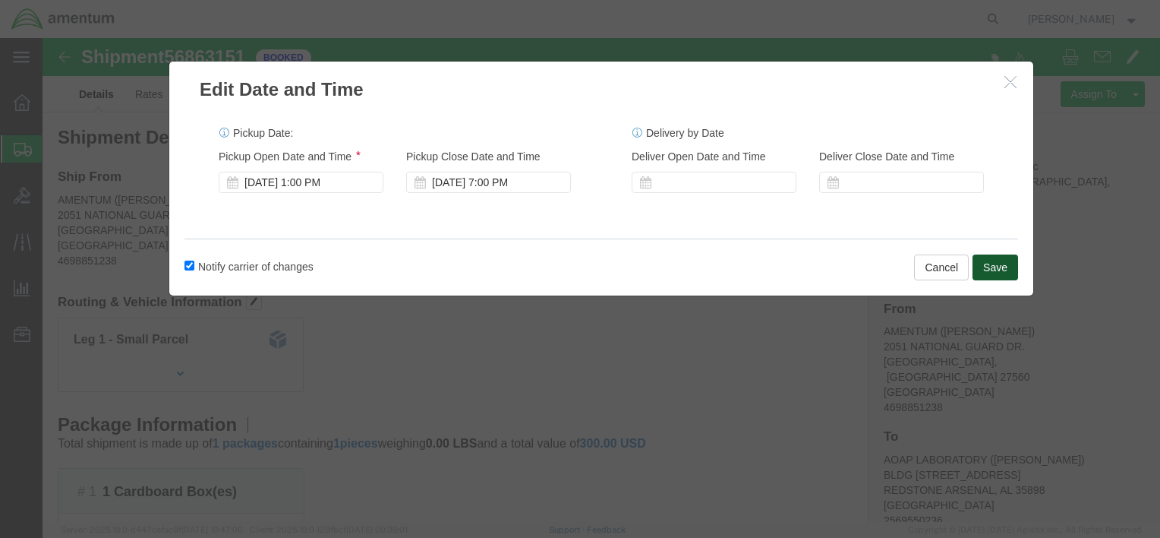
click button "Save"
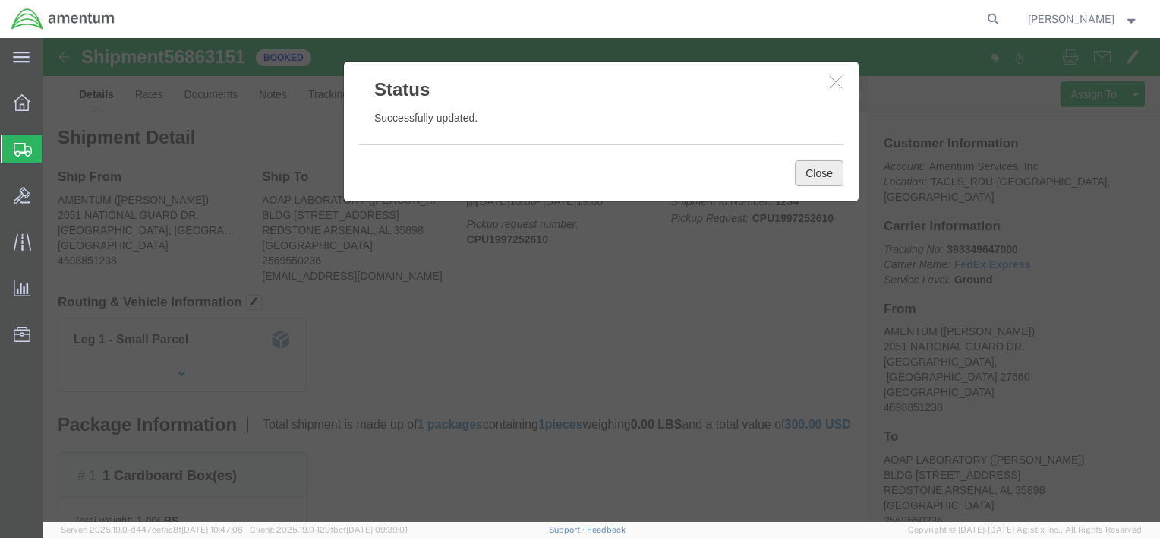
click button "Close"
